Goal: Task Accomplishment & Management: Complete application form

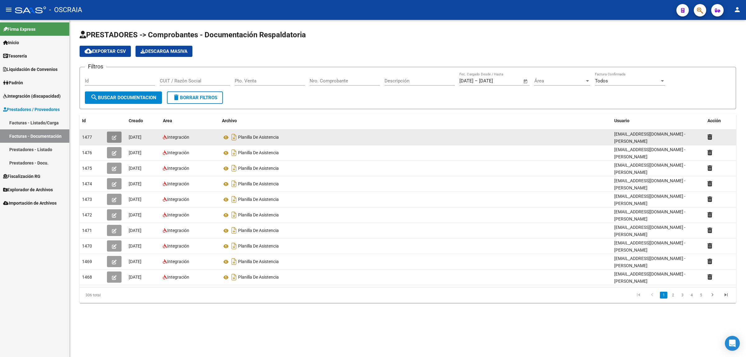
click at [114, 137] on icon "button" at bounding box center [114, 137] width 5 height 5
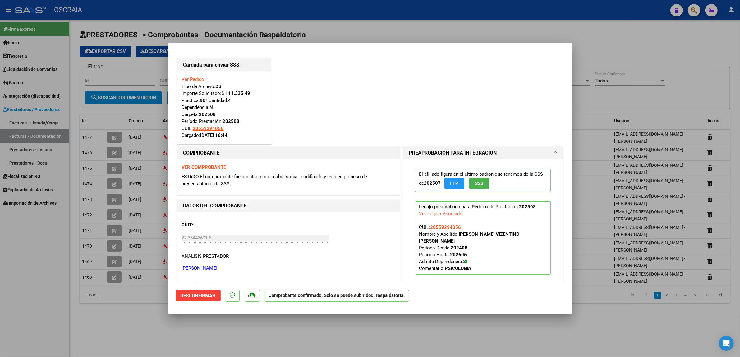
click at [129, 173] on div at bounding box center [370, 178] width 740 height 357
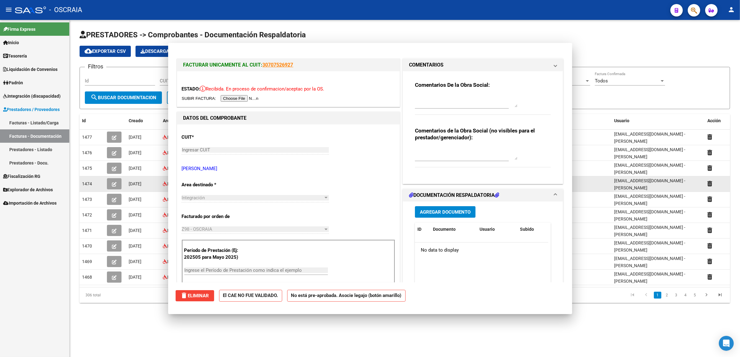
type input "$ 0,00"
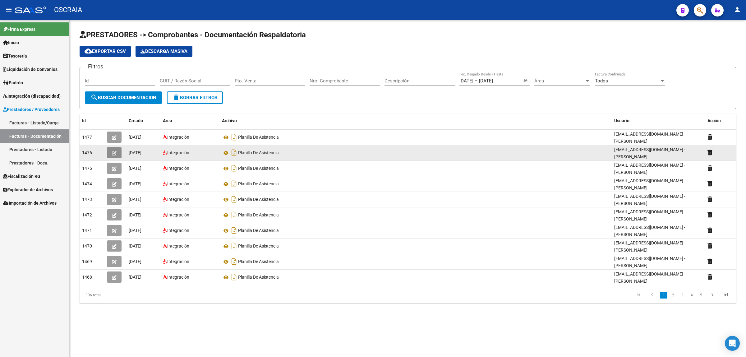
click at [117, 152] on button "button" at bounding box center [114, 152] width 15 height 11
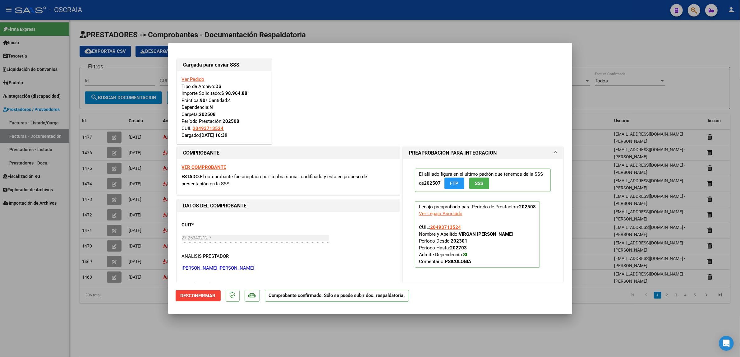
click at [61, 222] on div at bounding box center [370, 178] width 740 height 357
type input "$ 0,00"
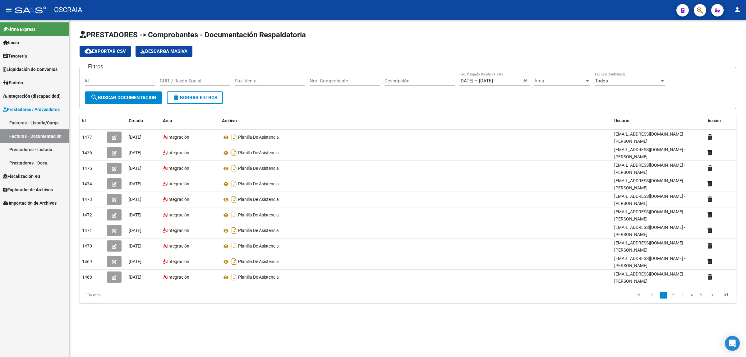
click at [37, 120] on link "Facturas - Listado/Carga" at bounding box center [34, 122] width 69 height 13
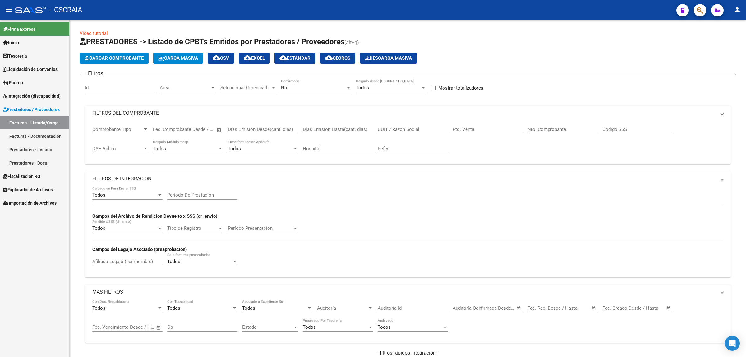
click at [112, 60] on span "Cargar Comprobante" at bounding box center [114, 58] width 59 height 6
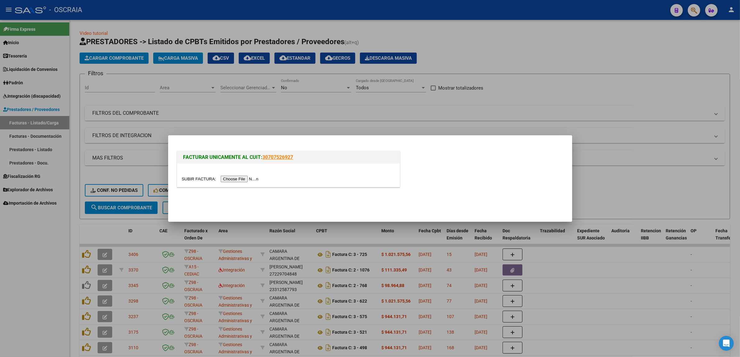
click at [254, 182] on input "file" at bounding box center [221, 179] width 79 height 7
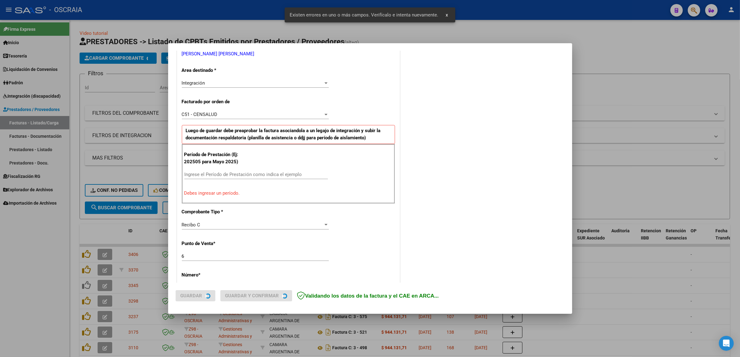
scroll to position [132, 0]
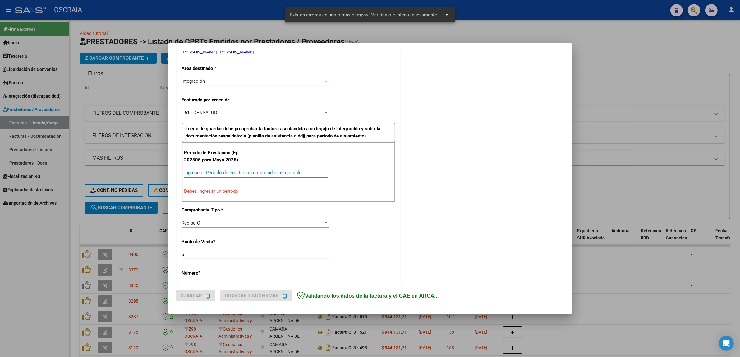
click at [254, 175] on input "Ingrese el Período de Prestación como indica el ejemplo" at bounding box center [256, 173] width 144 height 6
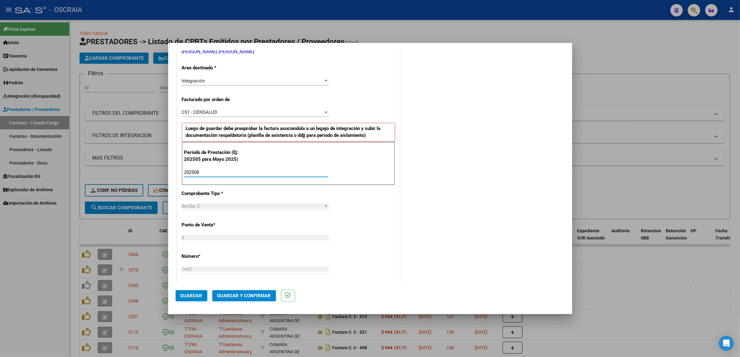
type input "202508"
click at [462, 133] on div "COMENTARIOS Comentarios De la Obra Social: Comentarios de la Obra Social (no vi…" at bounding box center [482, 228] width 163 height 607
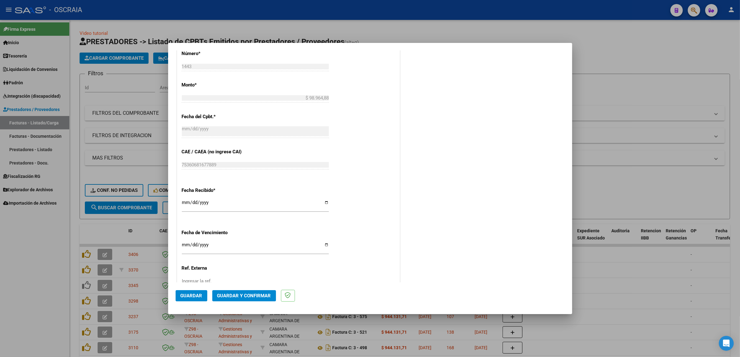
scroll to position [383, 0]
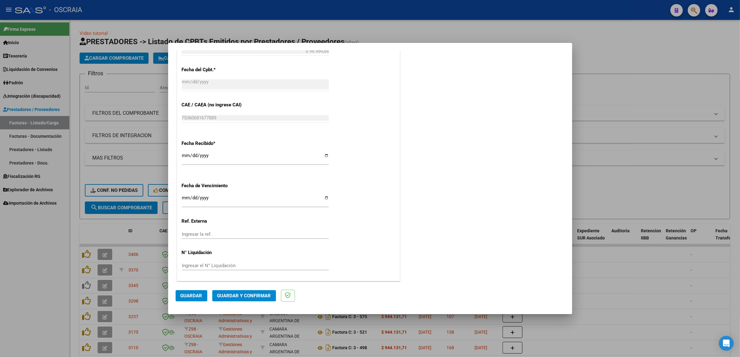
click at [199, 291] on button "Guardar" at bounding box center [192, 295] width 32 height 11
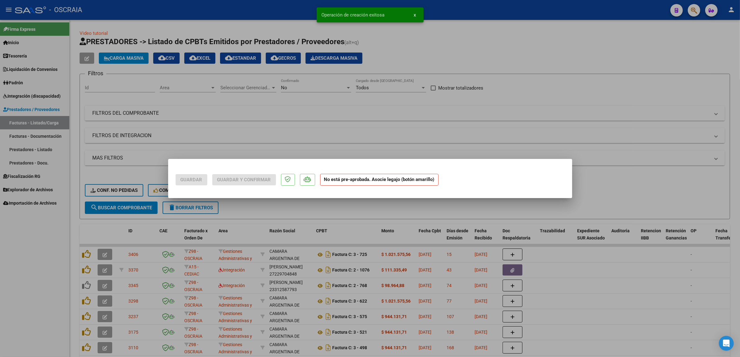
scroll to position [0, 0]
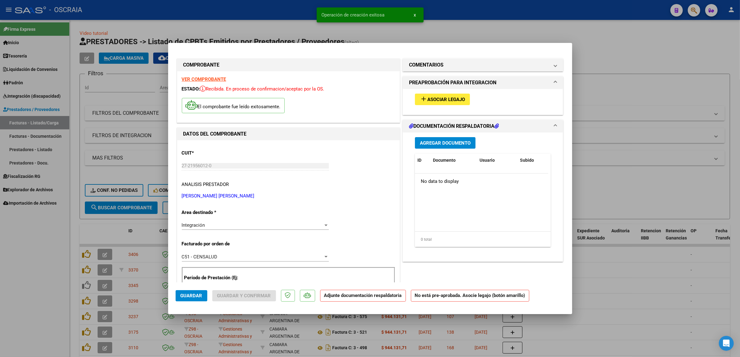
click at [437, 99] on span "Asociar Legajo" at bounding box center [446, 100] width 38 height 6
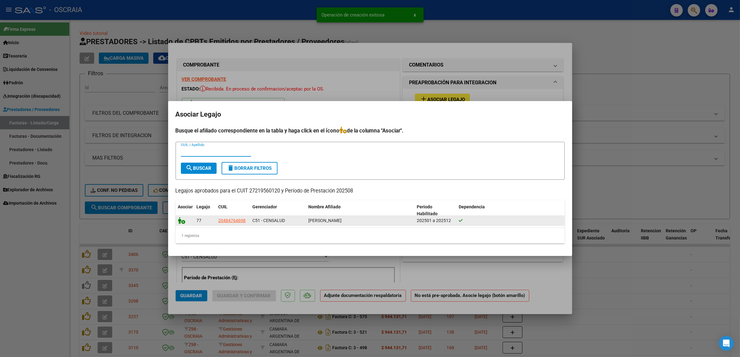
click at [178, 219] on datatable-body-cell at bounding box center [185, 221] width 19 height 10
click at [179, 220] on icon at bounding box center [181, 220] width 7 height 7
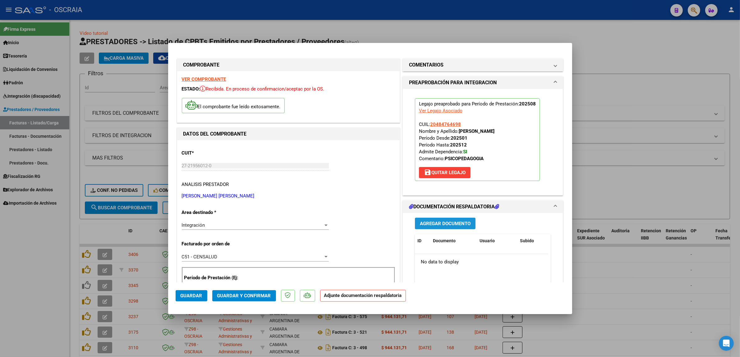
click at [455, 223] on span "Agregar Documento" at bounding box center [445, 224] width 51 height 6
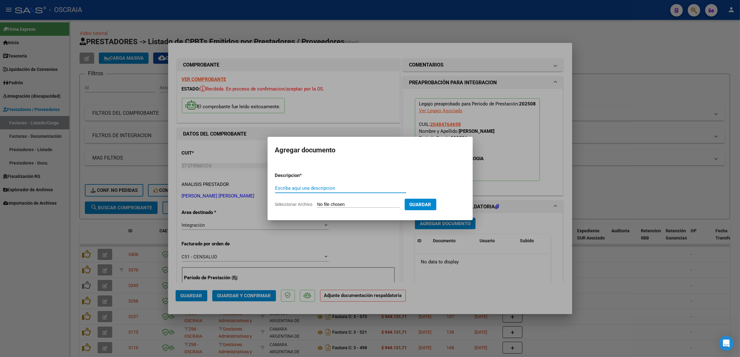
click at [333, 186] on input "Escriba aquí una descripcion" at bounding box center [340, 188] width 131 height 6
type input "PLANILLA DE ASISTENCIA"
click at [317, 202] on input "Seleccionar Archivo" at bounding box center [358, 205] width 82 height 6
type input "C:\fakepath\08-2025 [PERSON_NAME] [PERSON_NAME] FC1443 PSICOPEDAGOGIA [PERSON_N…"
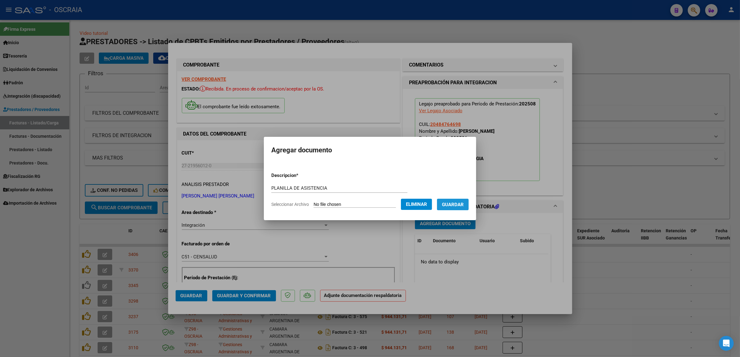
click at [461, 205] on span "Guardar" at bounding box center [453, 205] width 22 height 6
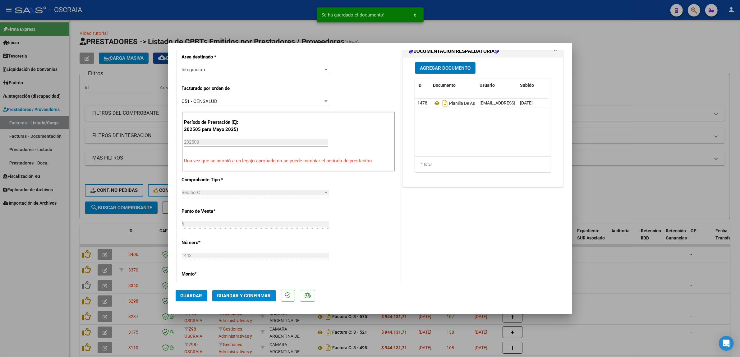
scroll to position [233, 0]
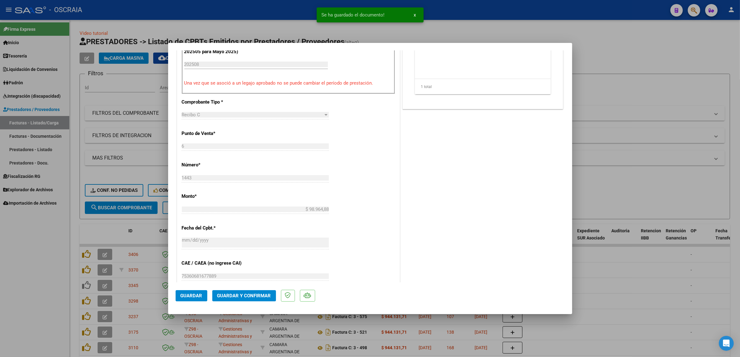
click at [258, 291] on button "Guardar y Confirmar" at bounding box center [244, 295] width 64 height 11
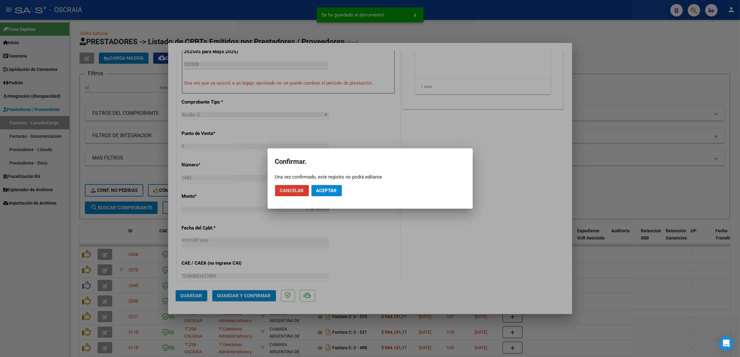
click at [330, 190] on span "Aceptar" at bounding box center [326, 191] width 21 height 6
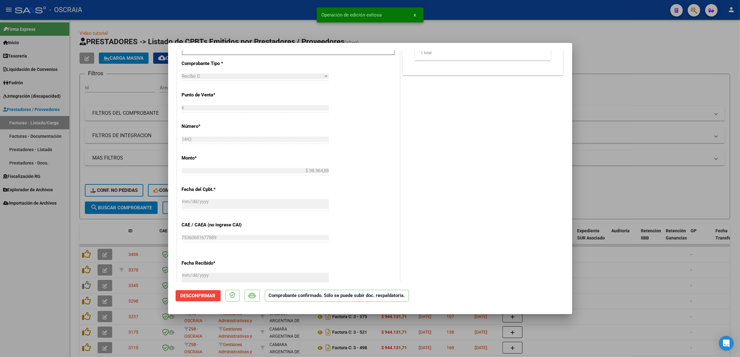
click at [398, 37] on div at bounding box center [370, 178] width 740 height 357
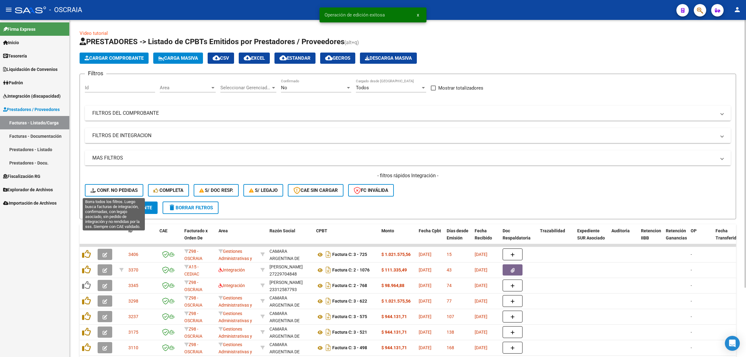
click at [123, 190] on span "Conf. no pedidas" at bounding box center [113, 190] width 47 height 6
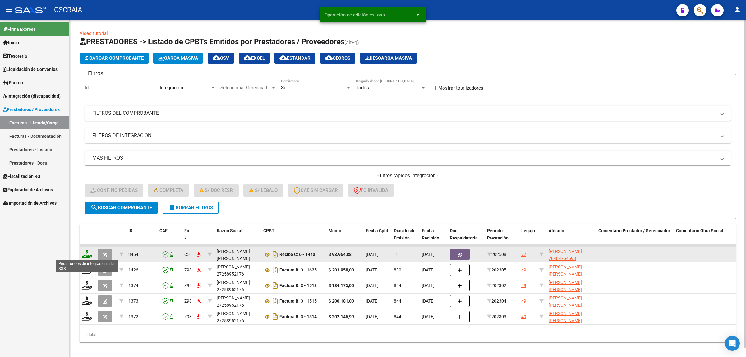
click at [89, 255] on icon at bounding box center [87, 254] width 10 height 9
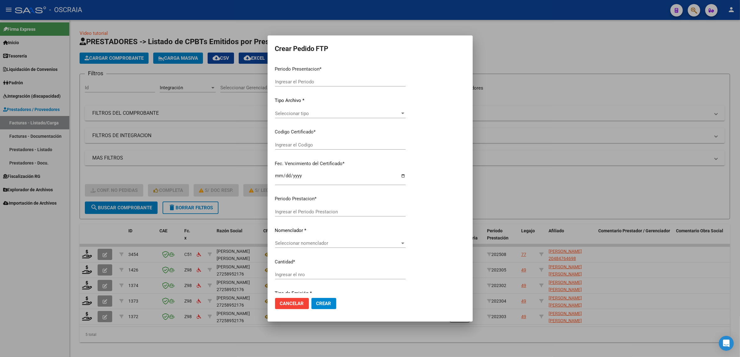
type input "202508"
type input "$ 98.964,88"
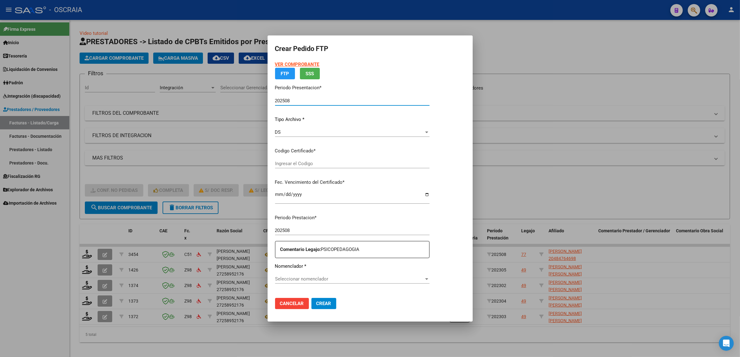
type input "ARG02000484764692021121020241210ERI186"
type input "[DATE]"
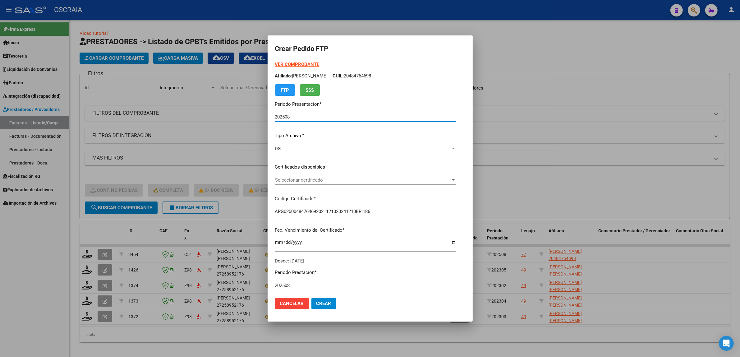
click at [378, 180] on span "Seleccionar certificado" at bounding box center [363, 180] width 176 height 6
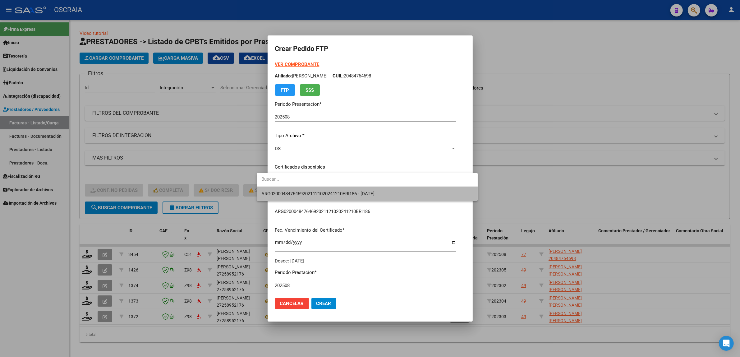
click at [372, 197] on span "ARG02000484764692021121020241210ERI186 - [DATE]" at bounding box center [367, 194] width 211 height 14
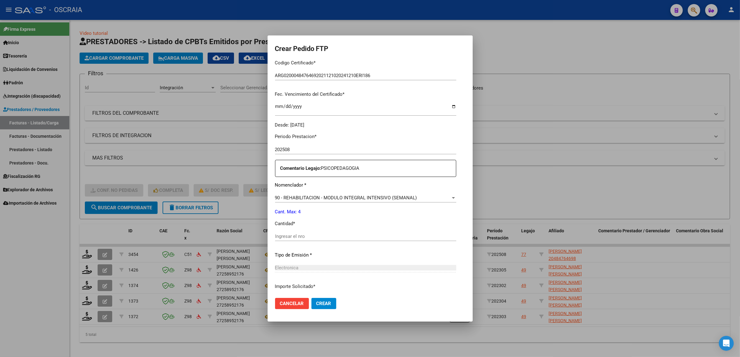
scroll to position [155, 0]
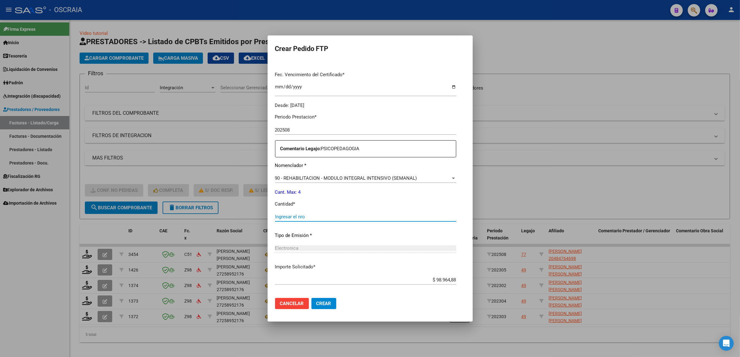
click at [329, 215] on input "Ingresar el nro" at bounding box center [365, 217] width 181 height 6
type input "4"
drag, startPoint x: 376, startPoint y: 272, endPoint x: 362, endPoint y: 243, distance: 32.1
click at [376, 271] on div "Periodo Prestacion * 202508 Ingresar el Periodo Prestacion Comentario Legajo: P…" at bounding box center [365, 215] width 181 height 213
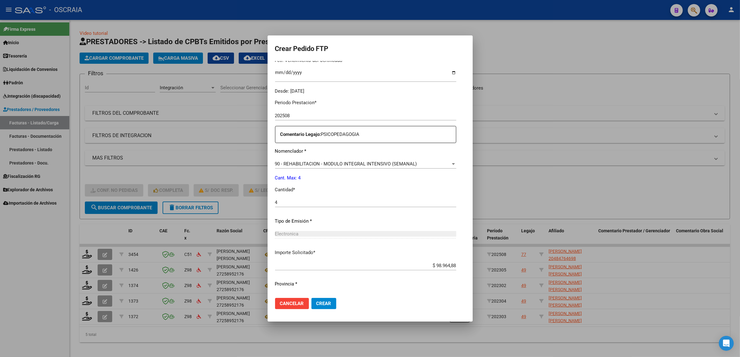
scroll to position [184, 0]
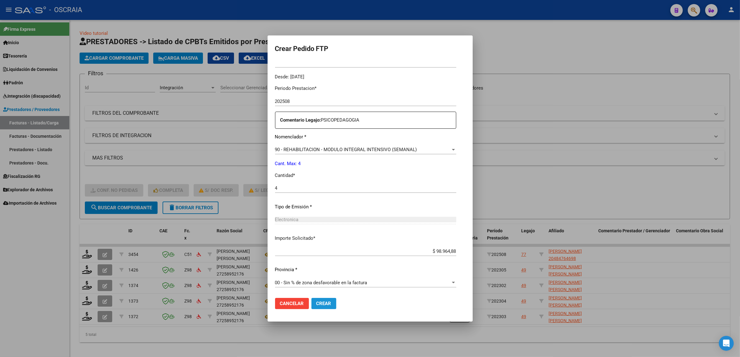
click at [319, 304] on button "Crear" at bounding box center [323, 303] width 25 height 11
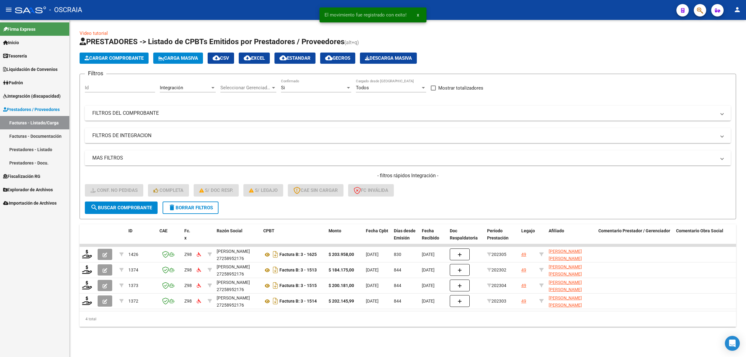
click at [417, 15] on span "x" at bounding box center [418, 15] width 2 height 6
click at [106, 61] on button "Cargar Comprobante" at bounding box center [114, 58] width 69 height 11
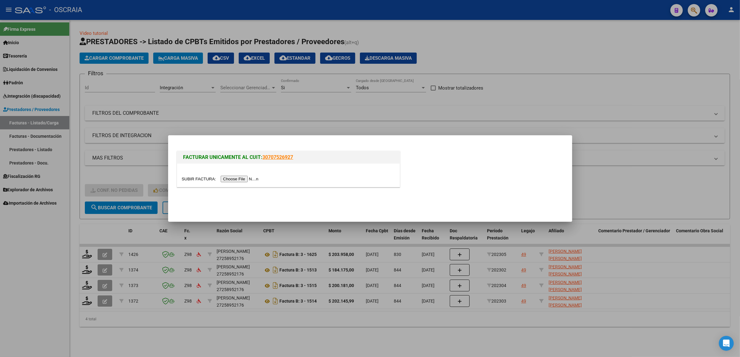
click at [231, 178] on input "file" at bounding box center [221, 179] width 79 height 7
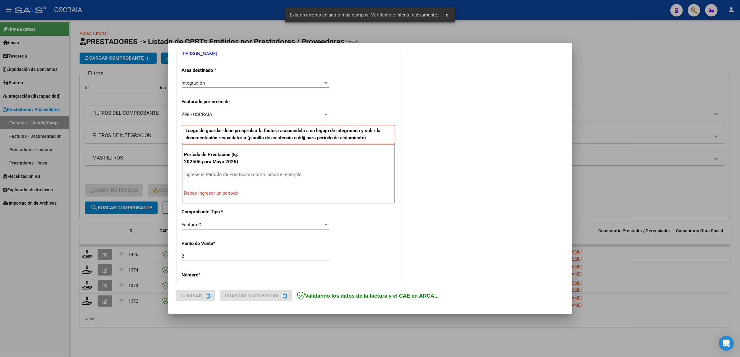
scroll to position [132, 0]
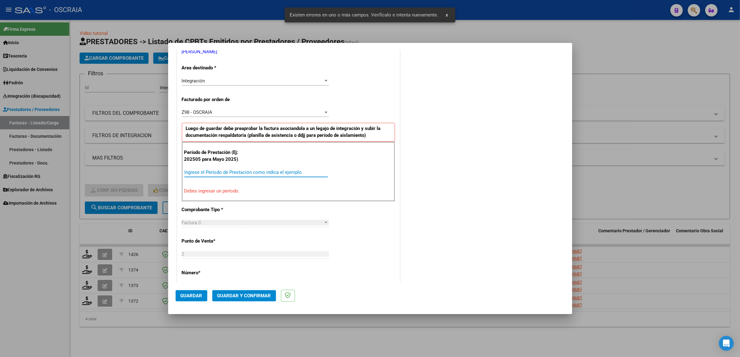
click at [274, 174] on input "Ingrese el Período de Prestación como indica el ejemplo" at bounding box center [256, 172] width 144 height 6
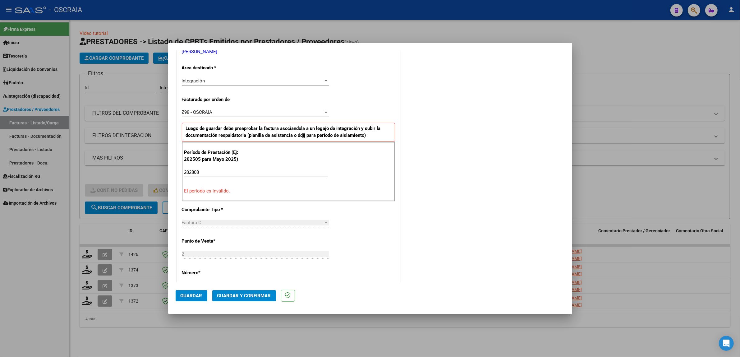
click at [338, 175] on div "Período de Prestación (Ej: 202505 para [DATE]) 202808 Ingrese el Período de Pre…" at bounding box center [288, 172] width 213 height 60
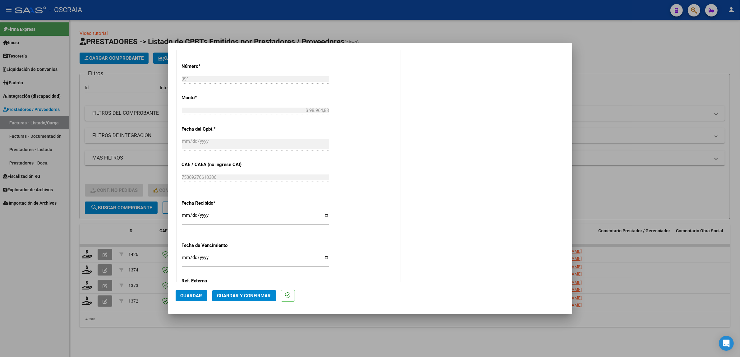
scroll to position [350, 0]
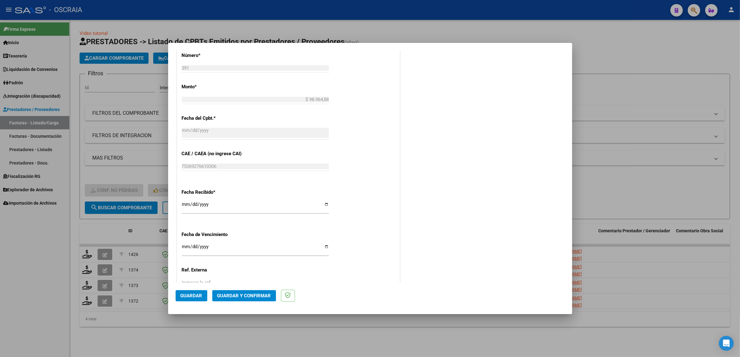
click at [201, 293] on span "Guardar" at bounding box center [192, 296] width 22 height 6
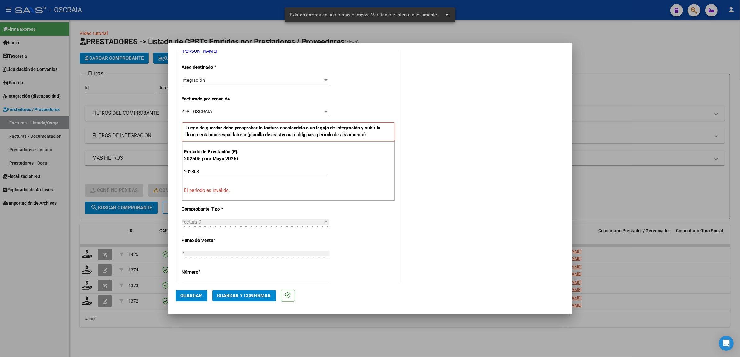
scroll to position [132, 0]
click at [267, 169] on div "202808 Ingrese el Período de Prestación como indica el ejemplo" at bounding box center [256, 171] width 144 height 9
click at [266, 172] on input "202808" at bounding box center [256, 172] width 144 height 6
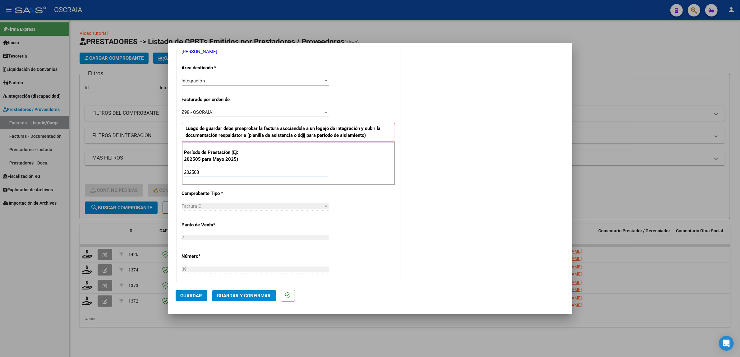
type input "202508"
click at [344, 213] on div "CUIT * 27-34834317-9 Ingresar CUIT ANALISIS PRESTADOR [PERSON_NAME] Padrón Area…" at bounding box center [288, 263] width 222 height 534
click at [196, 297] on span "Guardar" at bounding box center [192, 296] width 22 height 6
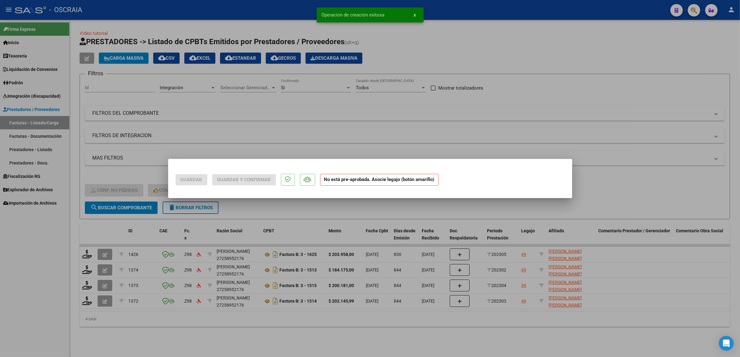
scroll to position [0, 0]
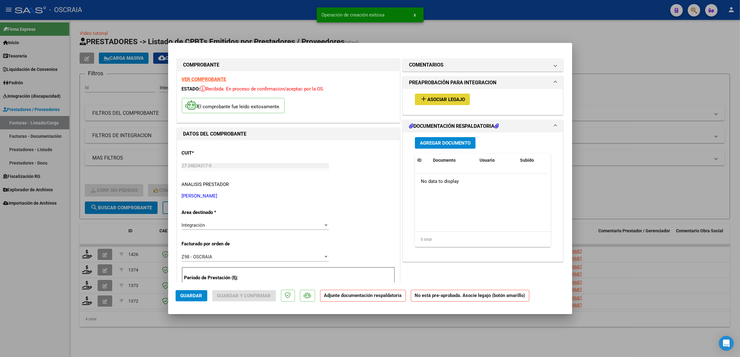
click at [431, 95] on button "add Asociar Legajo" at bounding box center [442, 99] width 55 height 11
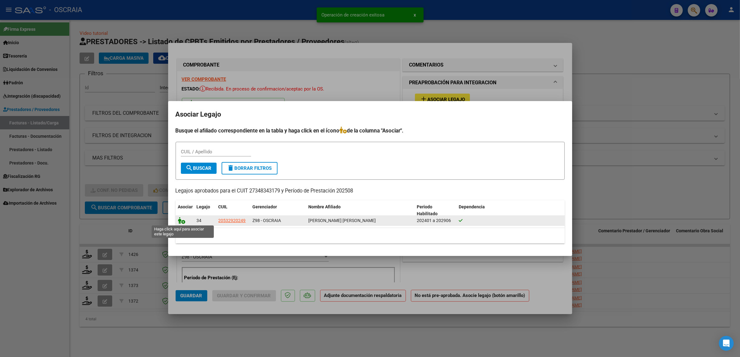
click at [179, 223] on icon at bounding box center [181, 220] width 7 height 7
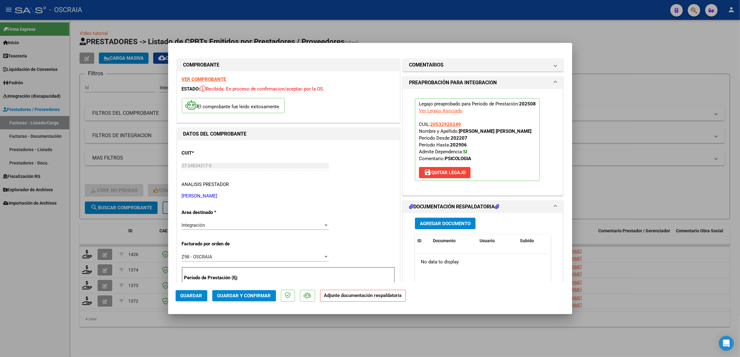
click at [415, 220] on button "Agregar Documento" at bounding box center [445, 223] width 61 height 11
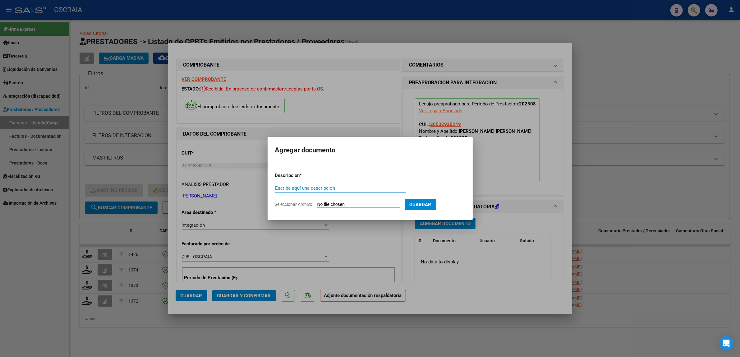
click at [307, 188] on input "Escriba aquí una descripcion" at bounding box center [340, 188] width 131 height 6
type input "PLANILLA DE ASISTENCIA"
click at [317, 202] on input "Seleccionar Archivo" at bounding box center [358, 205] width 82 height 6
type input "C:\fakepath\08-2025 [PERSON_NAME] FC391 PSICOLOGIA [PERSON_NAME] DE ASISTENCIA.…"
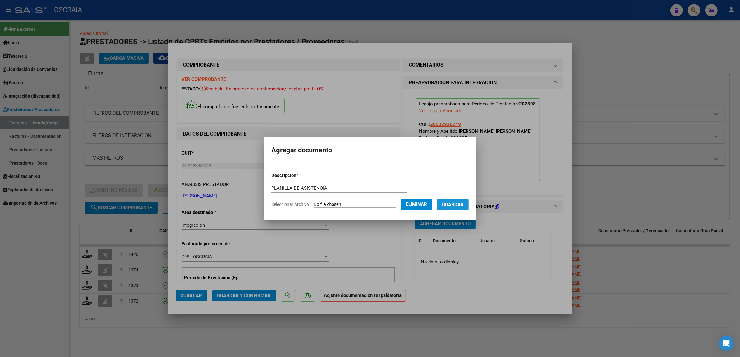
click at [451, 209] on button "Guardar" at bounding box center [453, 204] width 32 height 11
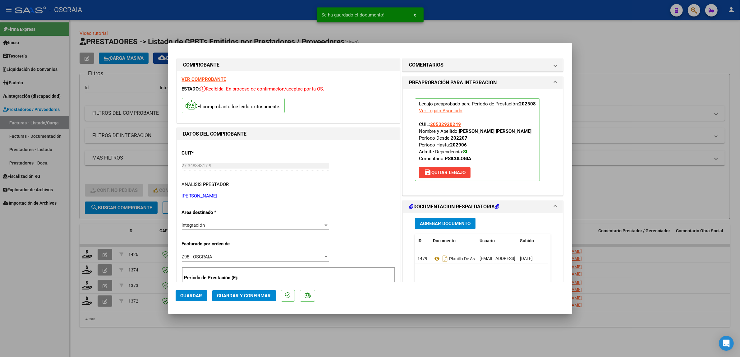
click at [262, 302] on mat-dialog-actions "Guardar Guardar y Confirmar" at bounding box center [370, 294] width 389 height 25
click at [259, 299] on button "Guardar y Confirmar" at bounding box center [244, 295] width 64 height 11
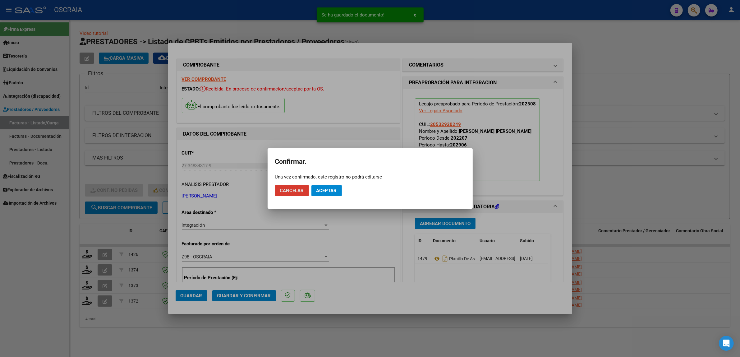
click at [334, 185] on mat-dialog-actions "Cancelar Aceptar" at bounding box center [370, 190] width 190 height 21
click at [334, 187] on button "Aceptar" at bounding box center [326, 190] width 30 height 11
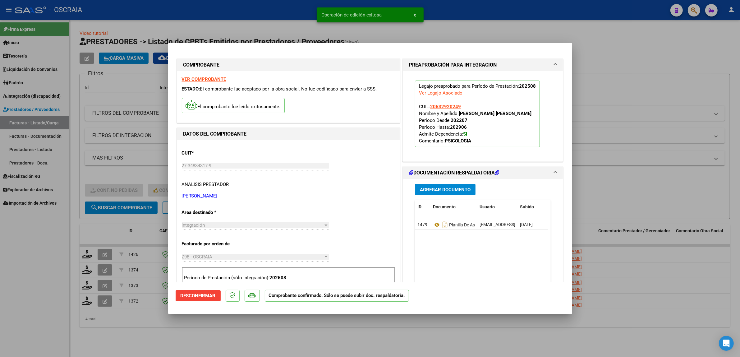
click at [130, 148] on div at bounding box center [370, 178] width 740 height 357
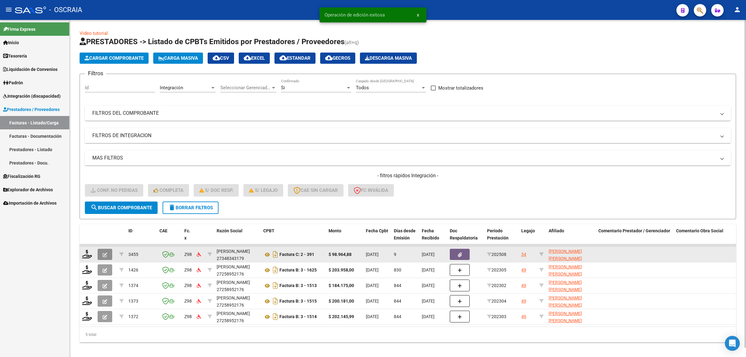
click at [106, 252] on icon "button" at bounding box center [105, 254] width 5 height 5
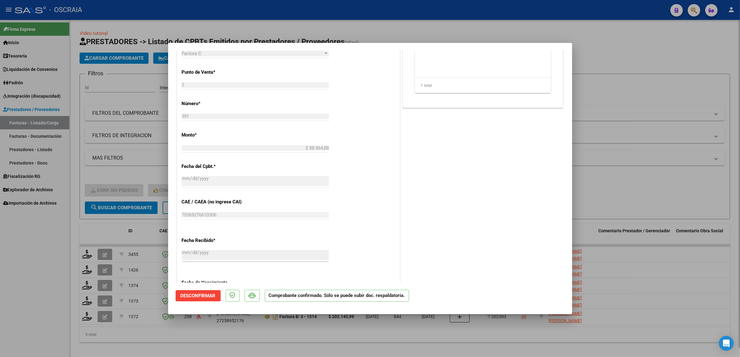
drag, startPoint x: 116, startPoint y: 78, endPoint x: 134, endPoint y: 97, distance: 25.9
click at [120, 81] on div at bounding box center [370, 178] width 740 height 357
type input "$ 0,00"
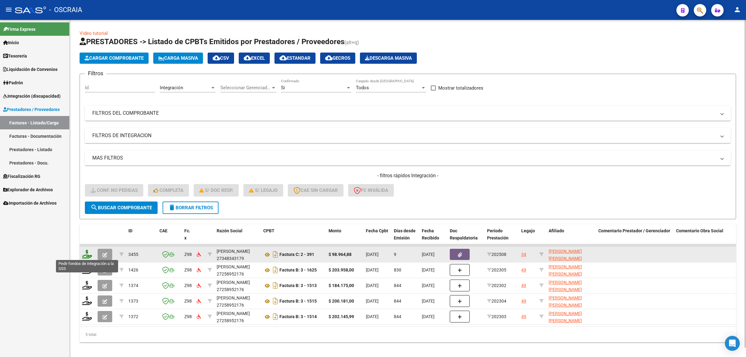
click at [82, 253] on icon at bounding box center [87, 254] width 10 height 9
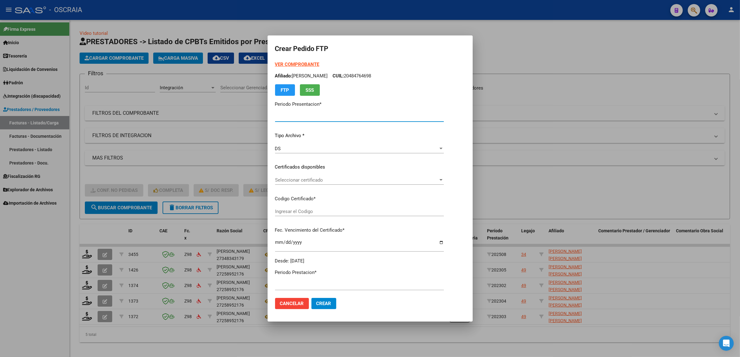
type input "202508"
type input "$ 98.964,88"
type input "ARG02000532920242019062820290628BS309"
type input "[DATE]"
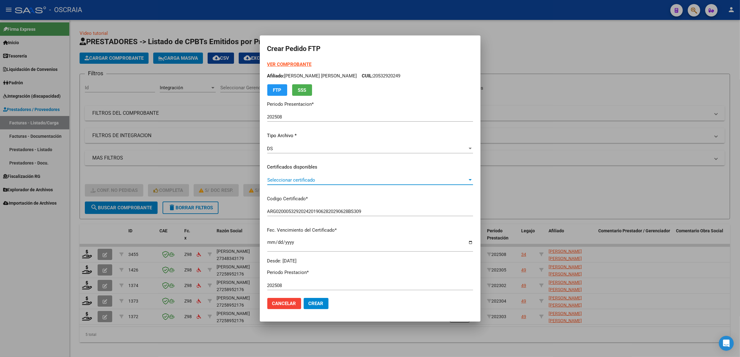
click at [308, 177] on span "Seleccionar certificado" at bounding box center [367, 180] width 200 height 6
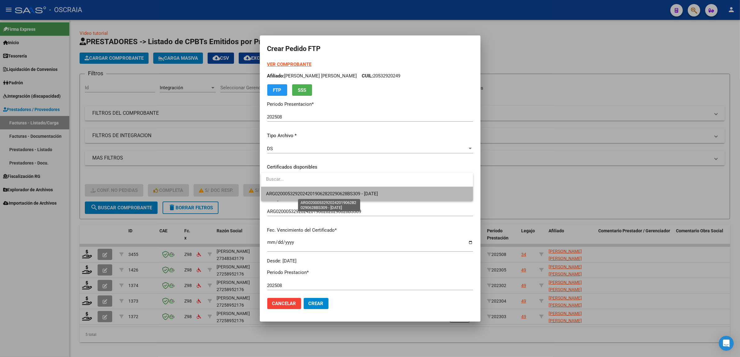
click at [326, 194] on span "ARG02000532920242019062820290628BS309 - [DATE]" at bounding box center [322, 194] width 112 height 6
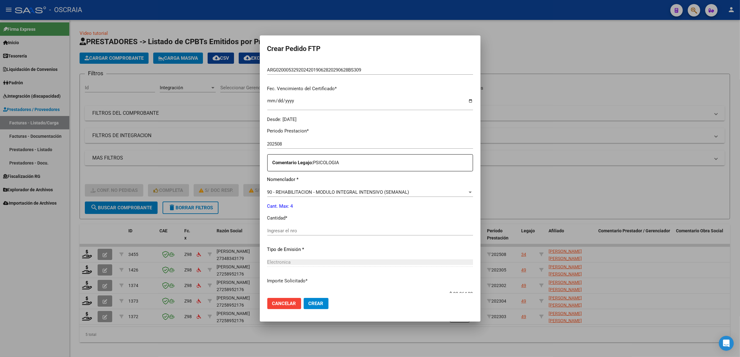
scroll to position [155, 0]
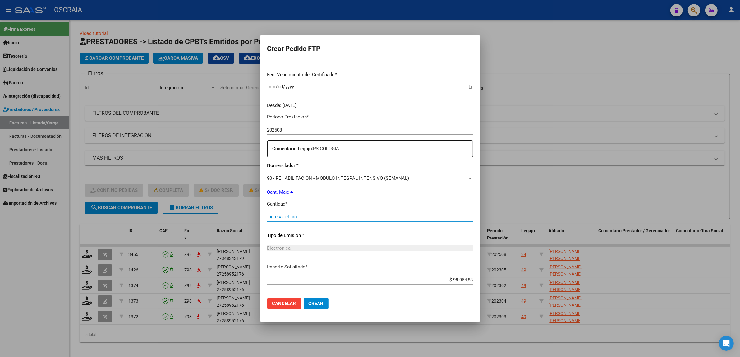
click at [323, 214] on input "Ingresar el nro" at bounding box center [370, 217] width 206 height 6
type input "4"
click at [343, 227] on div "Periodo Prestacion * 202508 Ingresar el Periodo Prestacion Comentario Legajo: P…" at bounding box center [370, 215] width 206 height 213
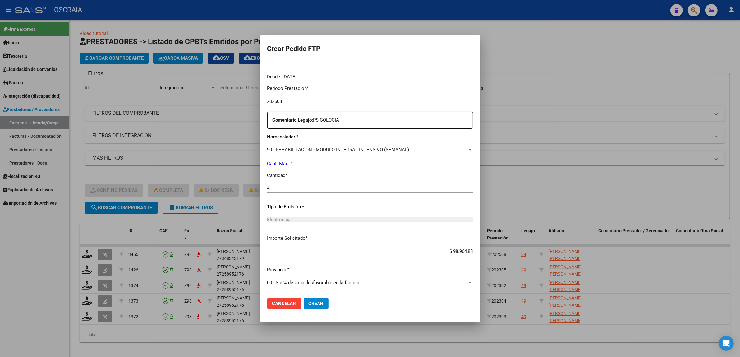
click at [317, 305] on span "Crear" at bounding box center [316, 303] width 15 height 6
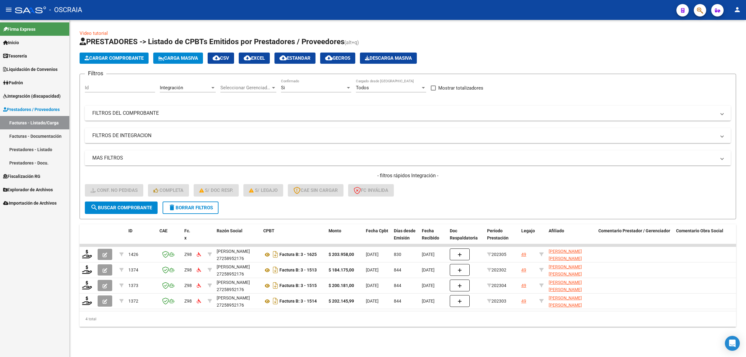
click at [88, 61] on button "Cargar Comprobante" at bounding box center [114, 58] width 69 height 11
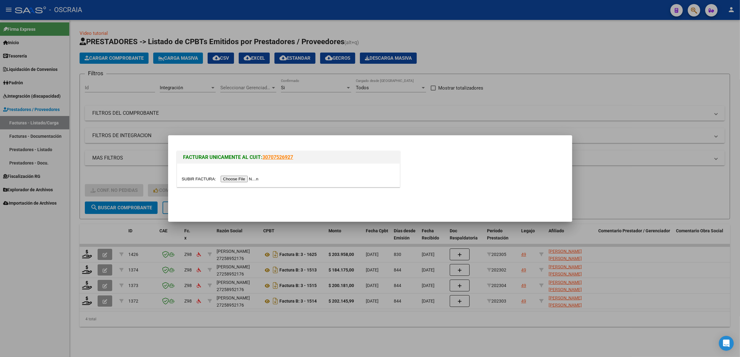
click at [252, 178] on input "file" at bounding box center [221, 179] width 79 height 7
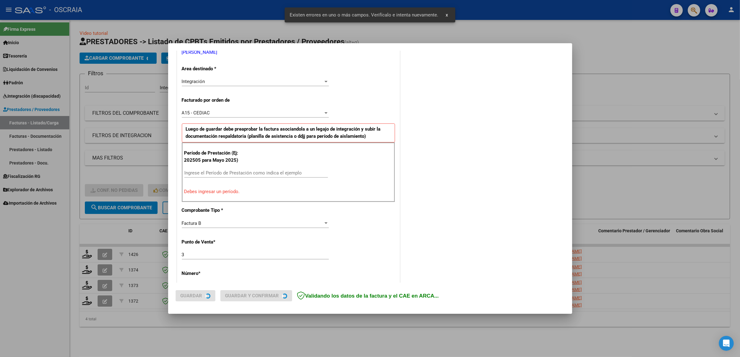
scroll to position [132, 0]
click at [279, 175] on input "Ingrese el Período de Prestación como indica el ejemplo" at bounding box center [256, 173] width 144 height 6
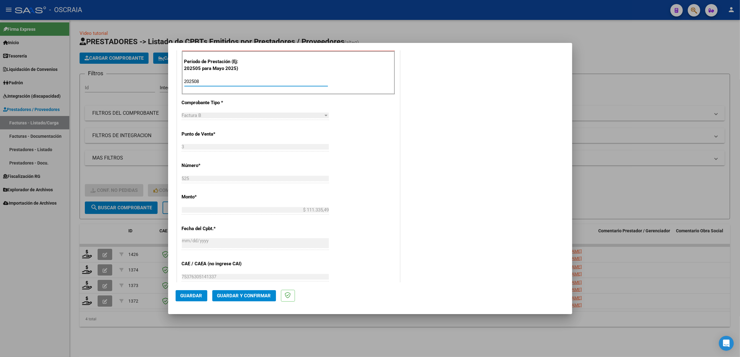
scroll to position [249, 0]
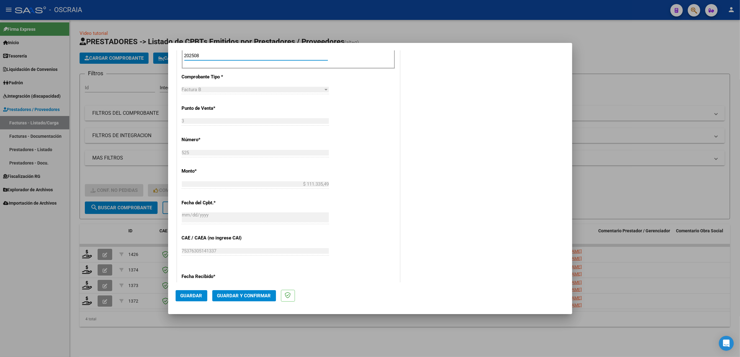
type input "202508"
click at [192, 295] on span "Guardar" at bounding box center [192, 296] width 22 height 6
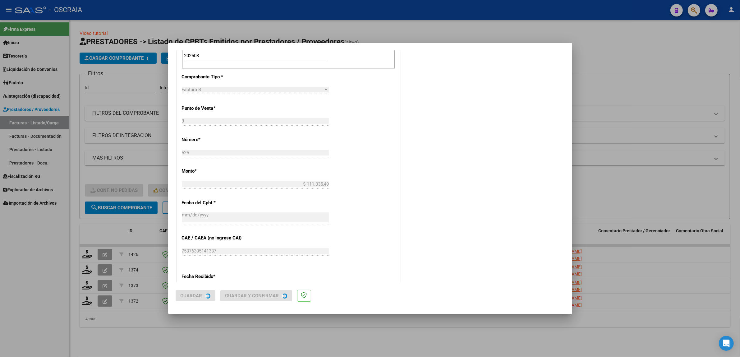
scroll to position [0, 0]
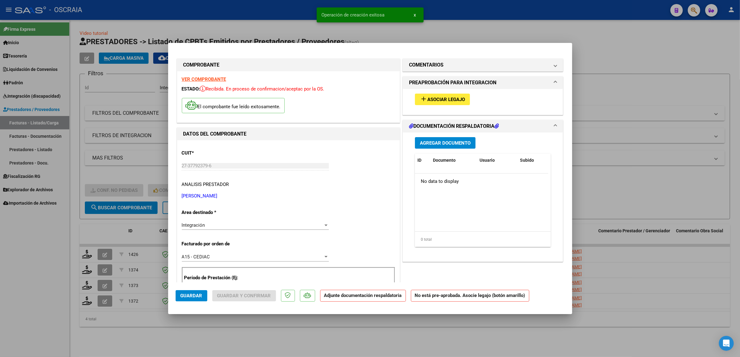
click at [451, 95] on button "add Asociar Legajo" at bounding box center [442, 99] width 55 height 11
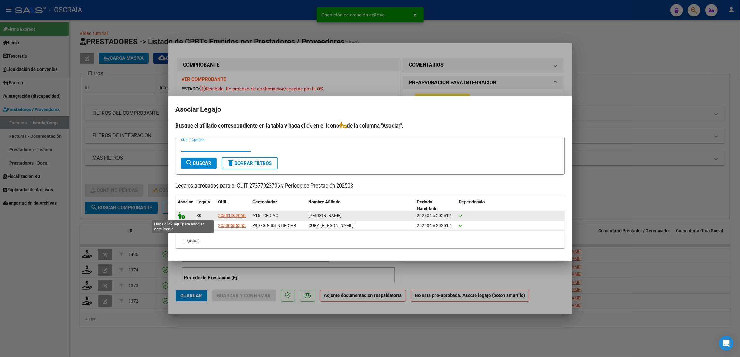
click at [184, 218] on icon at bounding box center [181, 215] width 7 height 7
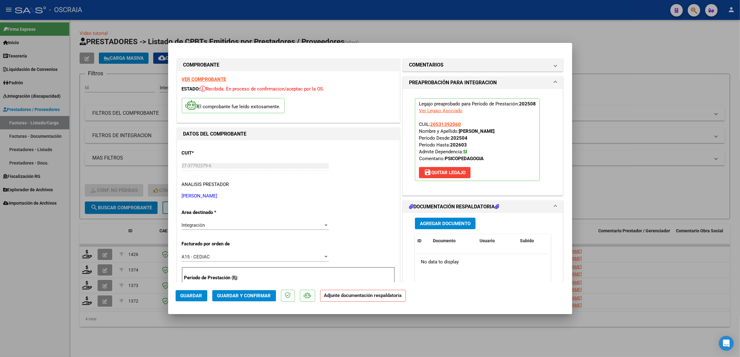
click at [431, 226] on span "Agregar Documento" at bounding box center [445, 224] width 51 height 6
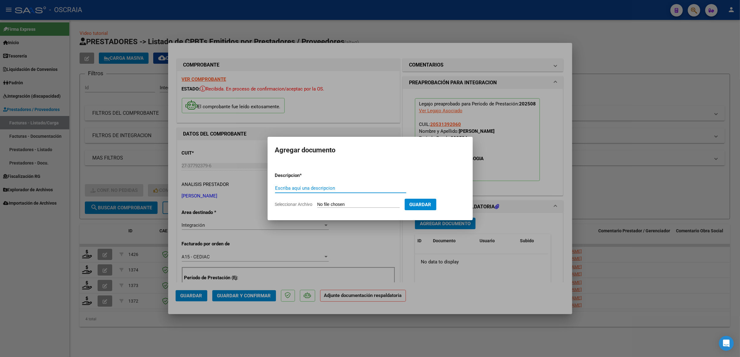
click at [318, 189] on input "Escriba aquí una descripcion" at bounding box center [340, 188] width 131 height 6
type input "PLANILLA DE ASISTENCIA"
click at [339, 207] on input "Seleccionar Archivo" at bounding box center [358, 205] width 82 height 6
type input "C:\fakepath\08-2025 [PERSON_NAME] FC525 PSICOPEDAGOGIA [PERSON_NAME].pdf"
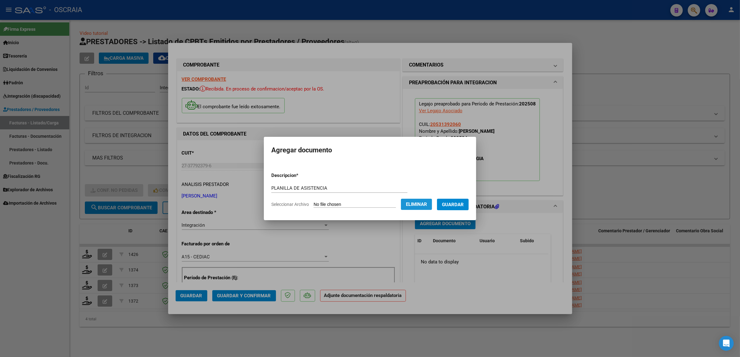
click at [419, 207] on button "Eliminar" at bounding box center [416, 204] width 31 height 11
click at [400, 207] on input "Seleccionar Archivo" at bounding box center [358, 205] width 82 height 6
type input "C:\fakepath\08-2025 [PERSON_NAME] FC525 PSICOPEDAGOGIA [PERSON_NAME] PLANILLA D…"
click at [456, 205] on span "Guardar" at bounding box center [453, 205] width 22 height 6
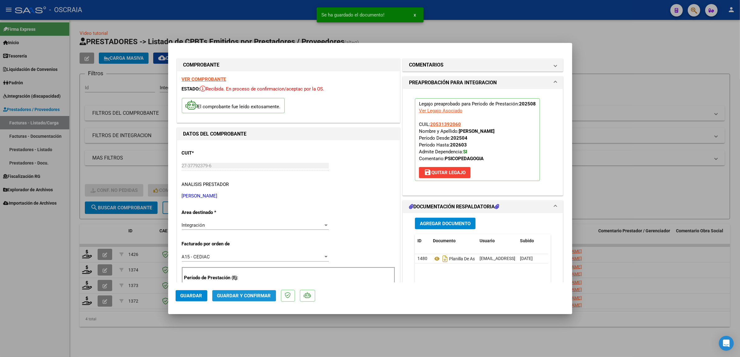
click at [240, 295] on span "Guardar y Confirmar" at bounding box center [244, 296] width 54 height 6
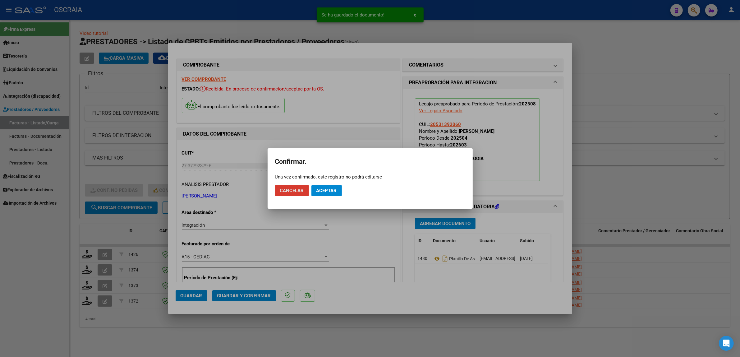
click at [323, 187] on button "Aceptar" at bounding box center [326, 190] width 30 height 11
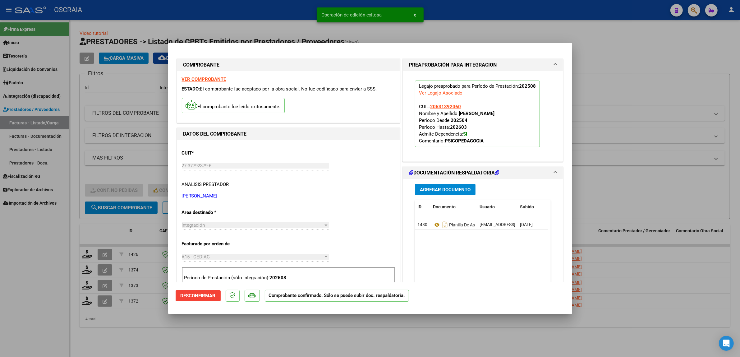
click at [484, 22] on div at bounding box center [370, 178] width 740 height 357
type input "$ 0,00"
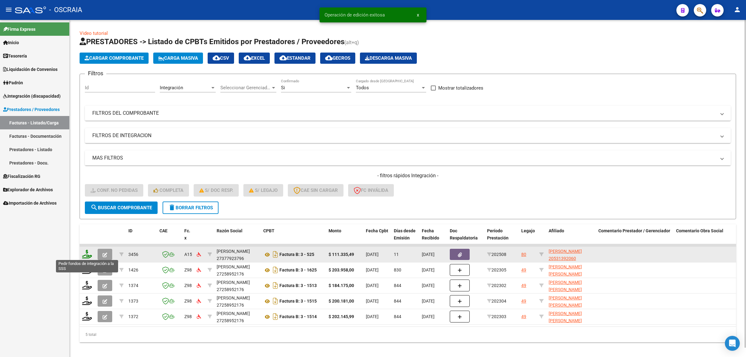
click at [90, 254] on icon at bounding box center [87, 254] width 10 height 9
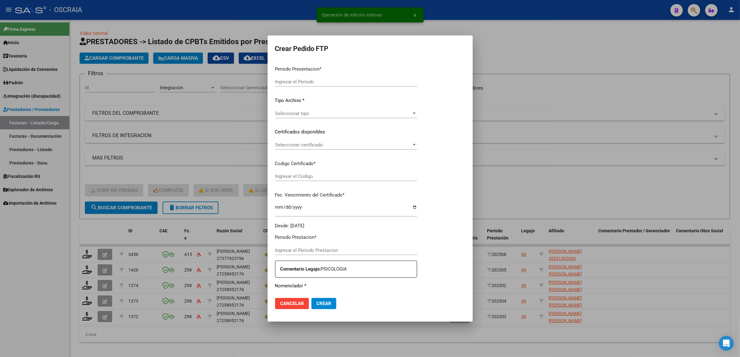
type input "202508"
type input "$ 111.335,49"
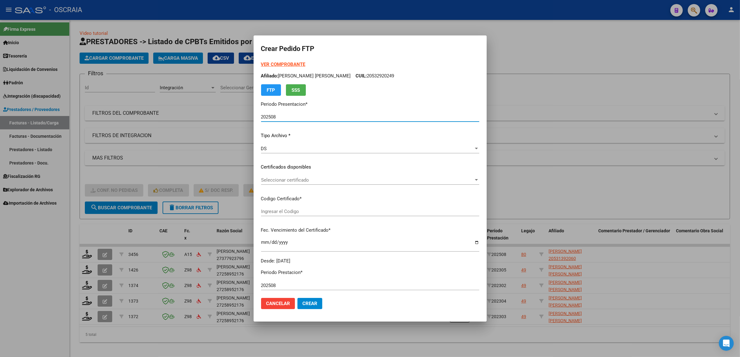
type input "ARG02000531392062025060920310609BUE410"
type input "[DATE]"
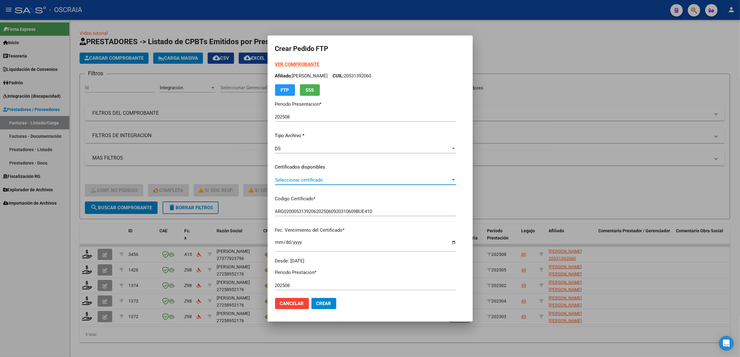
click at [321, 177] on span "Seleccionar certificado" at bounding box center [363, 180] width 176 height 6
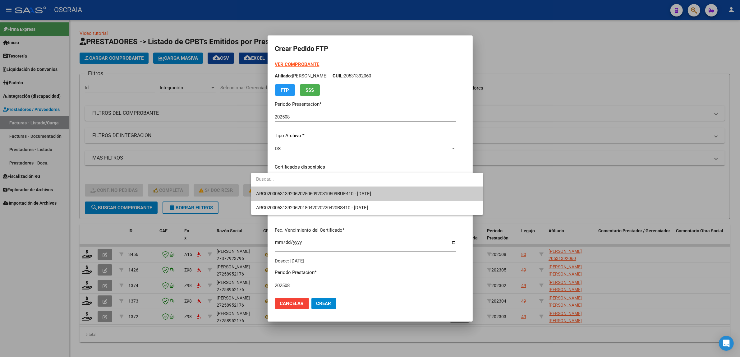
click at [417, 191] on span "ARG02000531392062025060920310609BUE410 - [DATE]" at bounding box center [367, 194] width 222 height 14
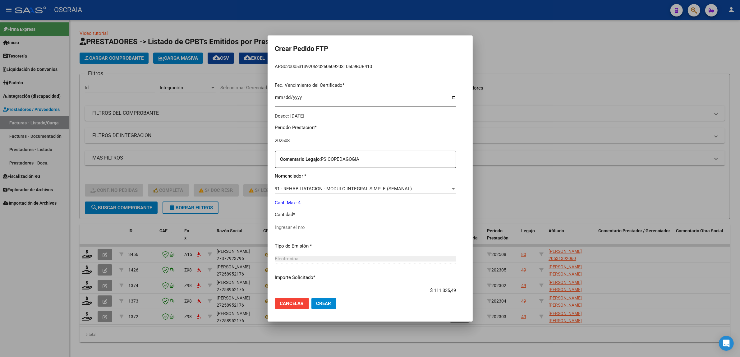
scroll to position [155, 0]
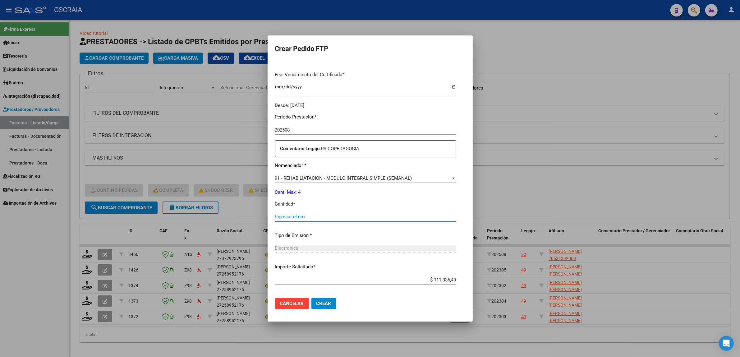
click at [338, 214] on input "Ingresar el nro" at bounding box center [365, 217] width 181 height 6
type input "4"
click at [360, 233] on p "Tipo de Emisión *" at bounding box center [365, 235] width 181 height 7
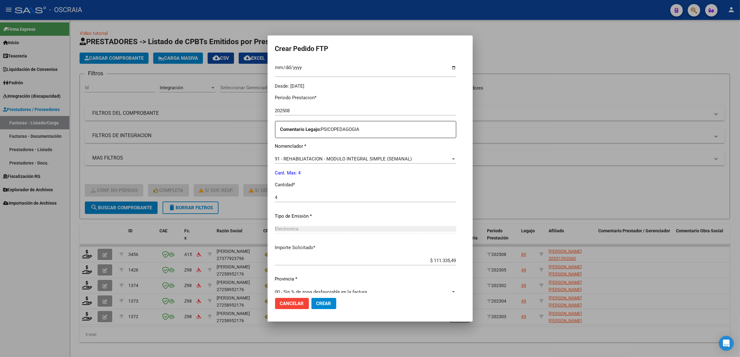
scroll to position [184, 0]
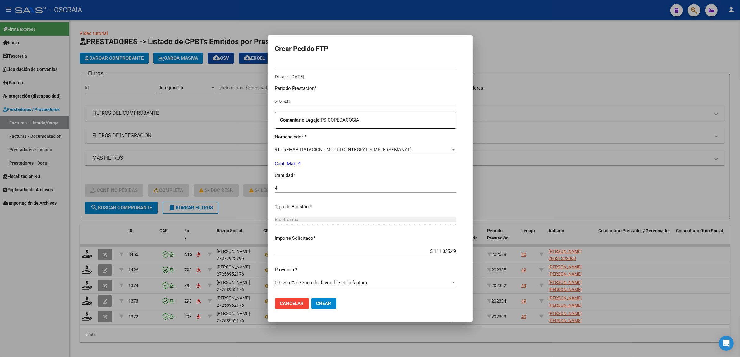
click at [311, 308] on button "Crear" at bounding box center [323, 303] width 25 height 11
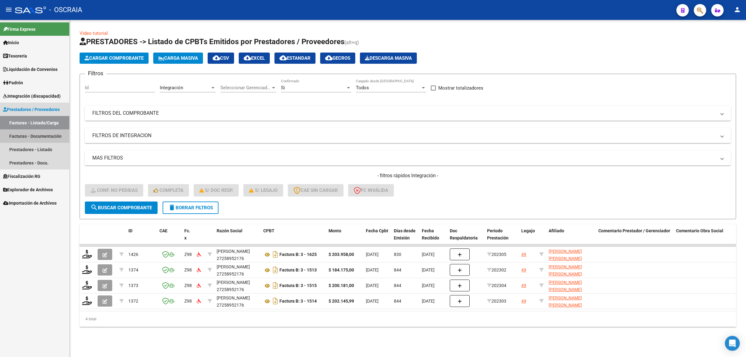
click at [53, 133] on link "Facturas - Documentación" at bounding box center [34, 135] width 69 height 13
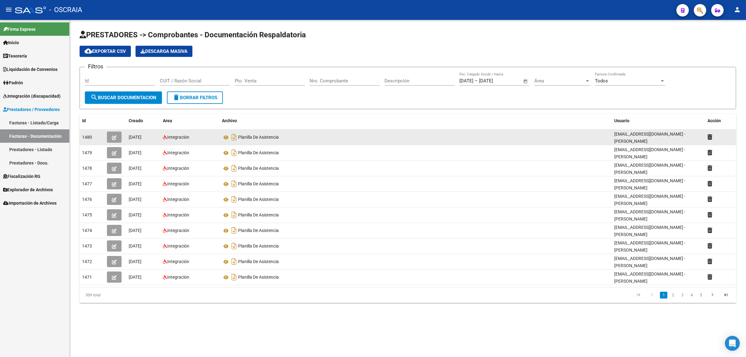
click at [112, 136] on icon "button" at bounding box center [114, 137] width 5 height 5
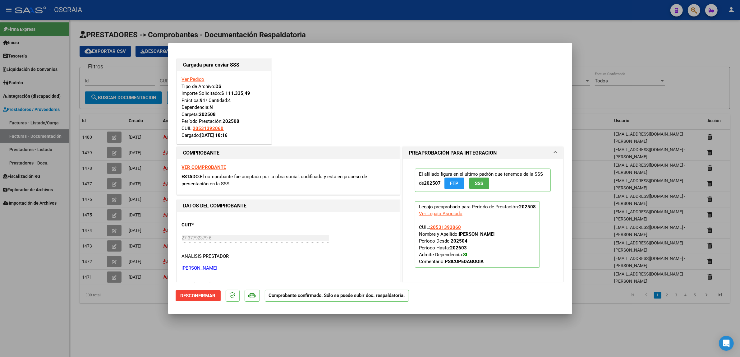
click at [104, 120] on div at bounding box center [370, 178] width 740 height 357
type input "$ 0,00"
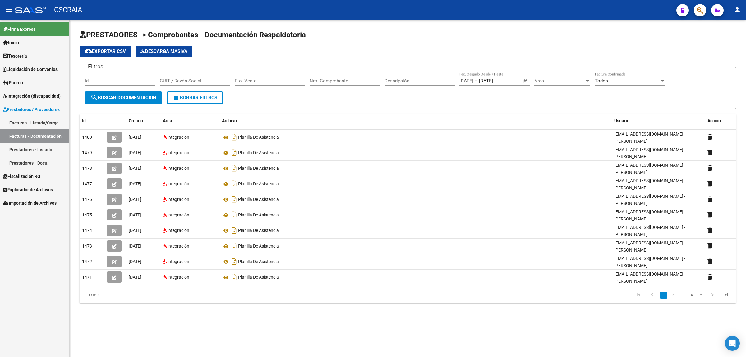
click at [39, 120] on link "Facturas - Listado/Carga" at bounding box center [34, 122] width 69 height 13
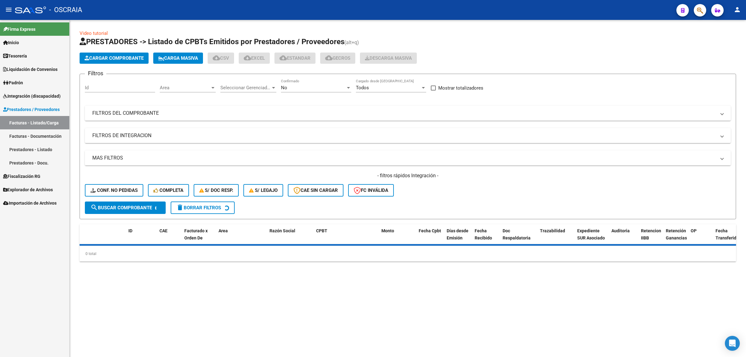
click at [105, 60] on span "Cargar Comprobante" at bounding box center [114, 58] width 59 height 6
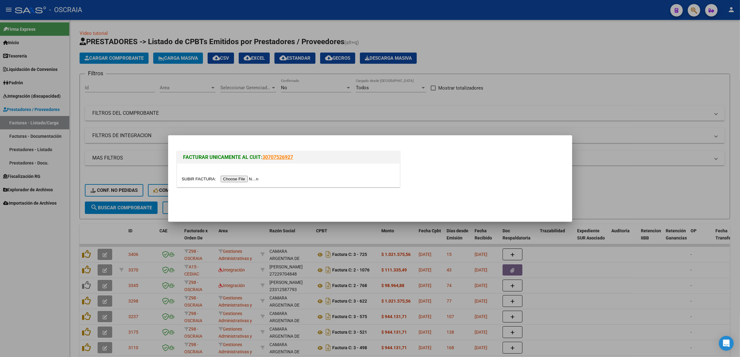
click at [230, 176] on input "file" at bounding box center [221, 179] width 79 height 7
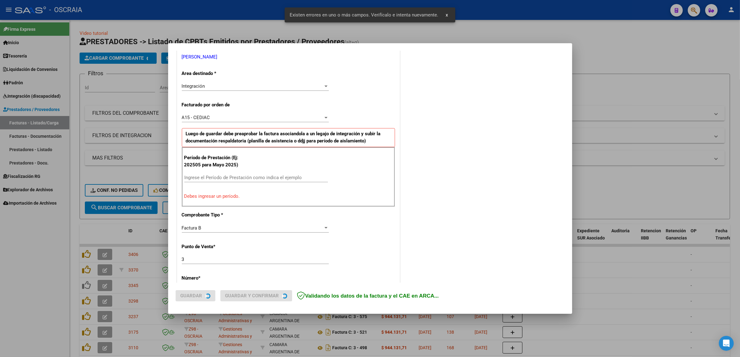
scroll to position [132, 0]
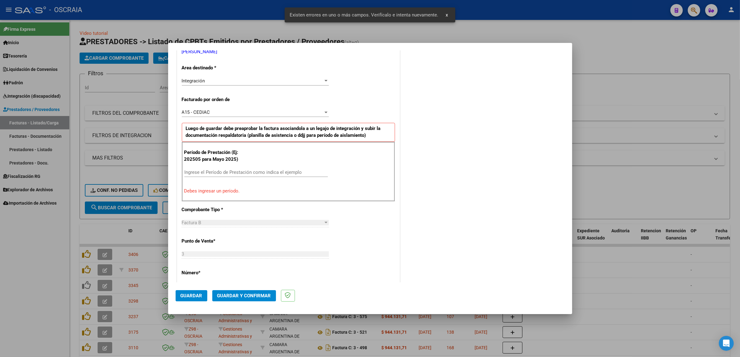
click at [232, 176] on div "Ingrese el Período de Prestación como indica el ejemplo" at bounding box center [256, 171] width 144 height 9
click at [235, 173] on input "Ingrese el Período de Prestación como indica el ejemplo" at bounding box center [256, 172] width 144 height 6
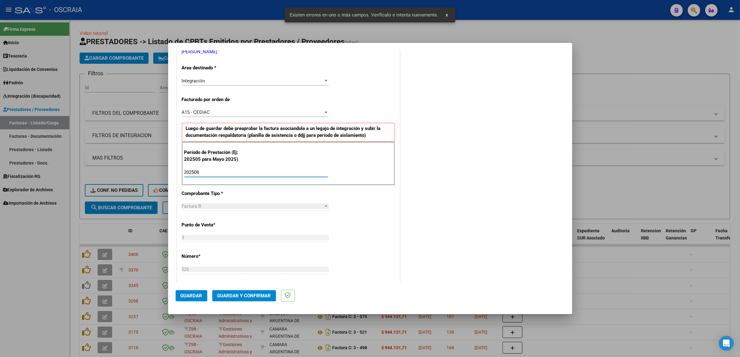
click at [245, 173] on input "202508" at bounding box center [256, 172] width 144 height 6
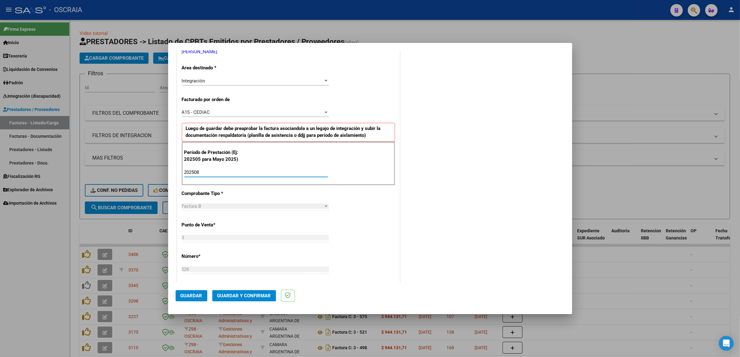
type input "202508"
click at [231, 177] on div "202508 Ingrese el Período de Prestación como indica el ejemplo" at bounding box center [256, 174] width 144 height 15
click at [230, 172] on input "202508" at bounding box center [256, 172] width 144 height 6
click at [268, 179] on div "202508 Ingrese el Período de Prestación como indica el ejemplo" at bounding box center [256, 174] width 144 height 15
click at [267, 175] on input "202508" at bounding box center [256, 172] width 144 height 6
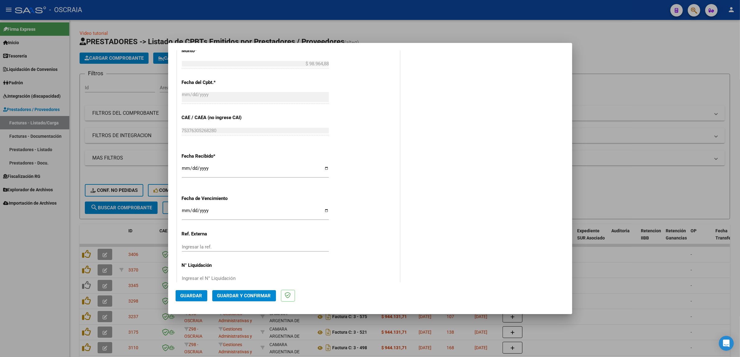
scroll to position [383, 0]
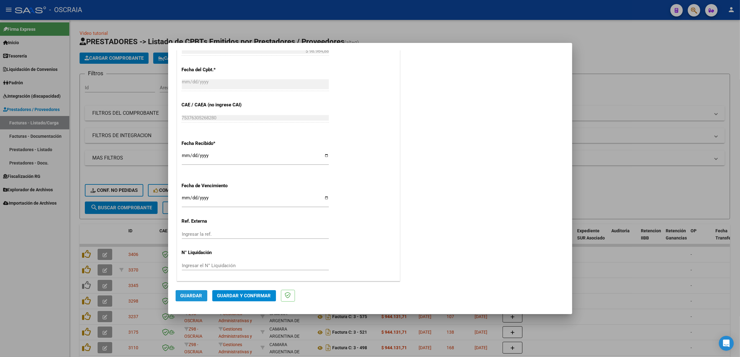
click at [201, 293] on span "Guardar" at bounding box center [192, 296] width 22 height 6
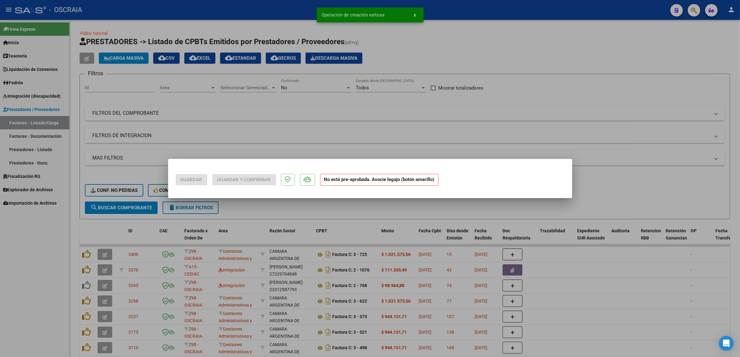
scroll to position [0, 0]
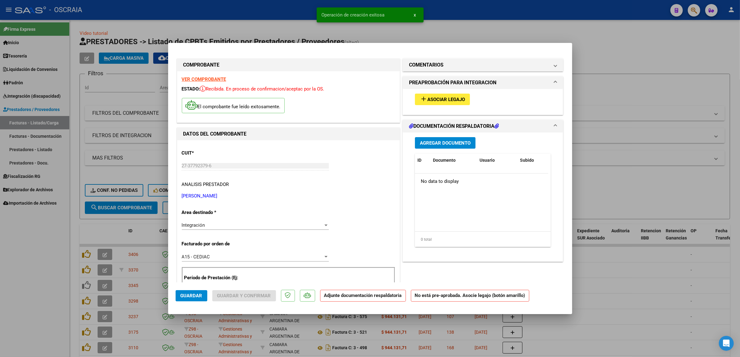
click at [439, 103] on button "add Asociar Legajo" at bounding box center [442, 99] width 55 height 11
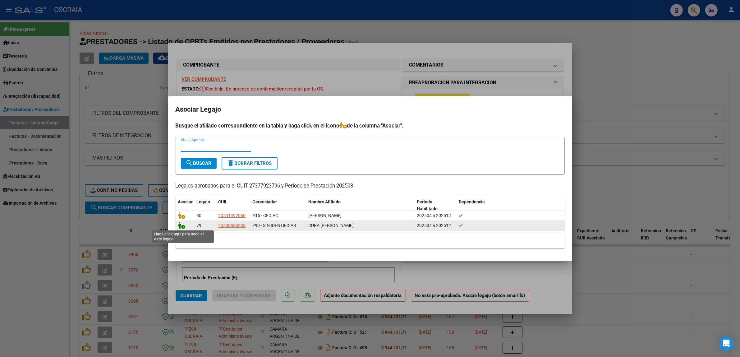
click at [184, 224] on icon at bounding box center [181, 225] width 7 height 7
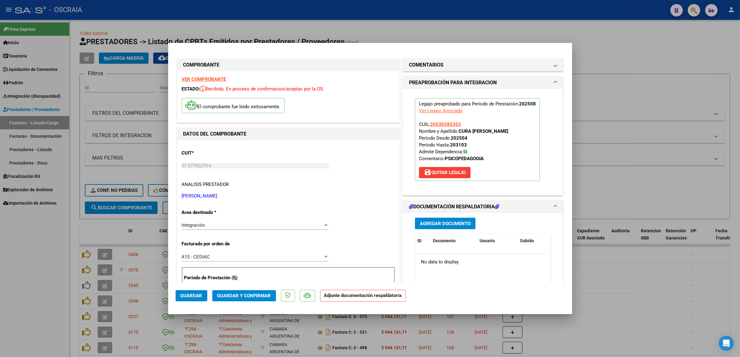
click at [449, 223] on span "Agregar Documento" at bounding box center [445, 224] width 51 height 6
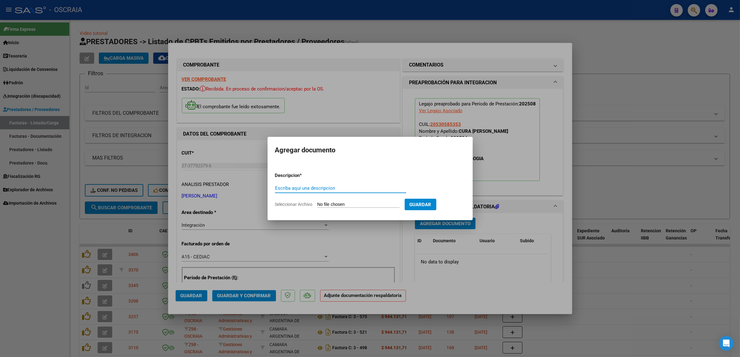
click at [344, 187] on input "Escriba aquí una descripcion" at bounding box center [340, 188] width 131 height 6
type input "PLANILLA DE ASISTENCIA"
click at [378, 203] on input "Seleccionar Archivo" at bounding box center [358, 205] width 82 height 6
type input "C:\fakepath\[PERSON_NAME] FC526 PSICOPEDAGOGIA [PERSON_NAME] PLANILLA DE ASISTE…"
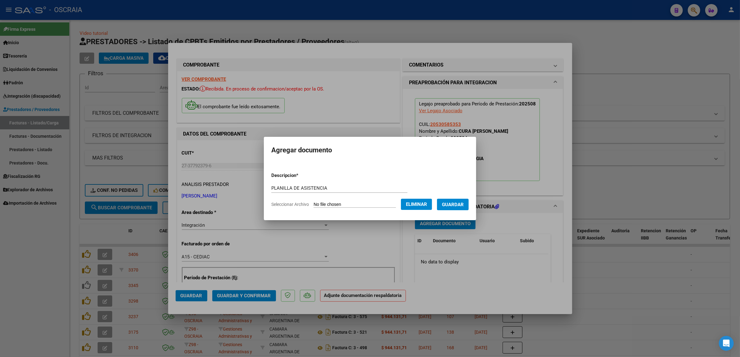
click at [457, 200] on button "Guardar" at bounding box center [453, 204] width 32 height 11
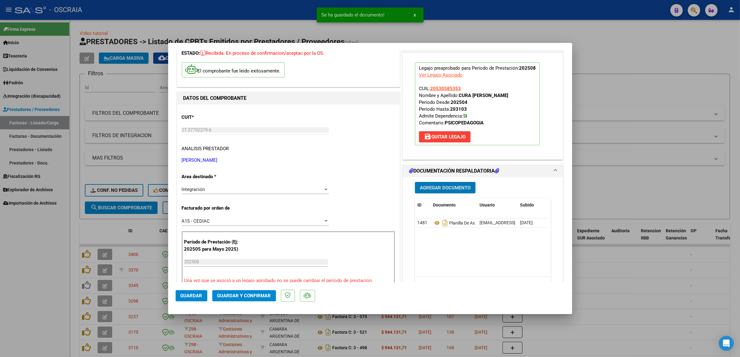
scroll to position [39, 0]
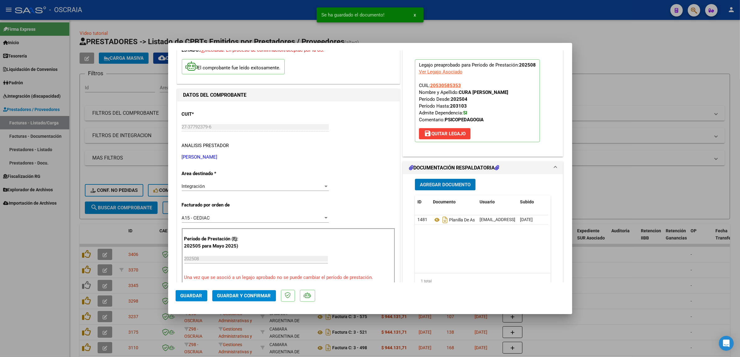
click at [255, 297] on span "Guardar y Confirmar" at bounding box center [244, 296] width 54 height 6
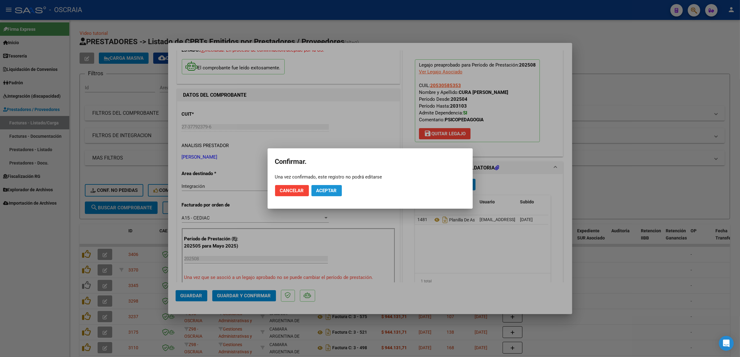
click at [327, 191] on span "Aceptar" at bounding box center [326, 191] width 21 height 6
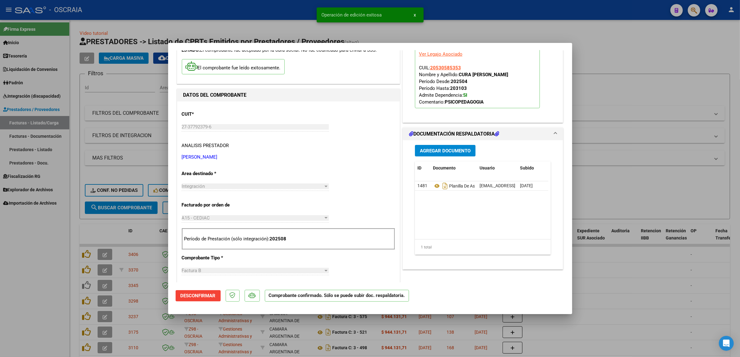
click at [282, 32] on div at bounding box center [370, 178] width 740 height 357
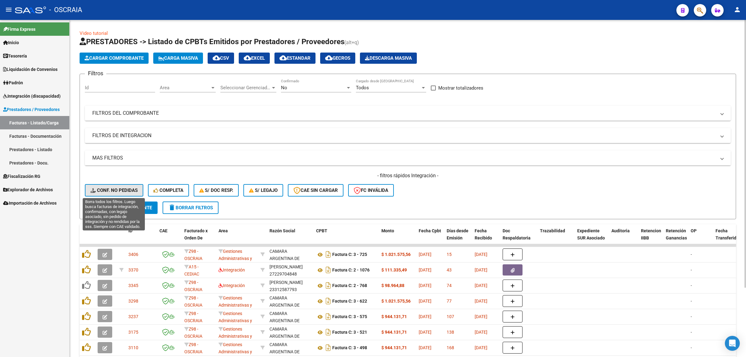
click at [108, 193] on button "Conf. no pedidas" at bounding box center [114, 190] width 58 height 12
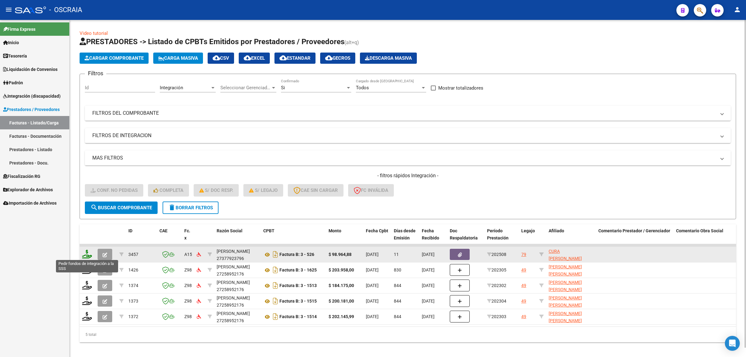
click at [83, 255] on icon at bounding box center [87, 254] width 10 height 9
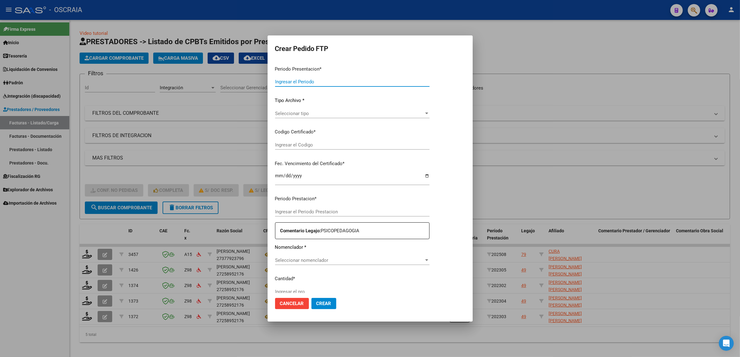
type input "202508"
type input "$ 98.964,88"
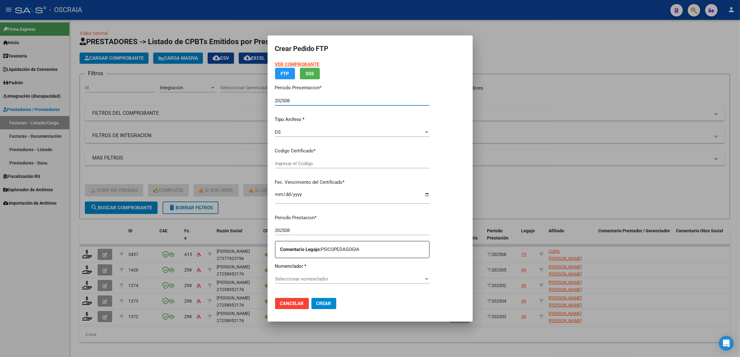
type input "ARG02000530585352025031420310314BSAS410"
type input "[DATE]"
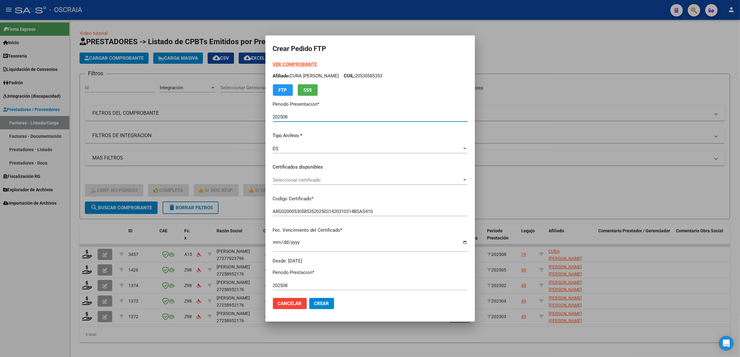
click at [355, 182] on span "Seleccionar certificado" at bounding box center [367, 180] width 189 height 6
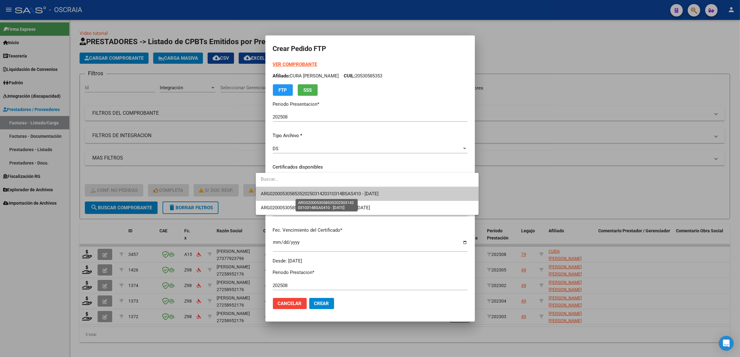
click at [310, 195] on span "ARG02000530585352025031420310314BSAS410 - [DATE]" at bounding box center [320, 194] width 118 height 6
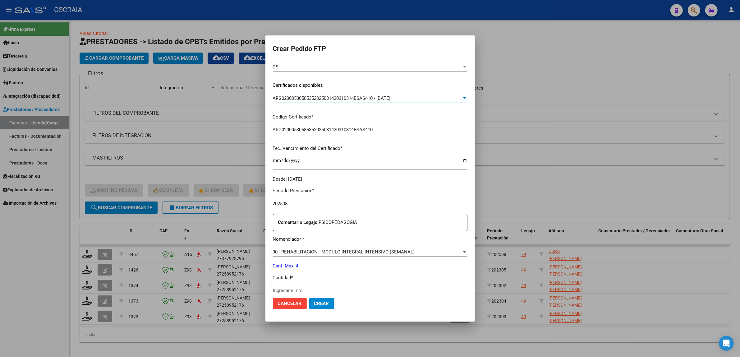
scroll to position [117, 0]
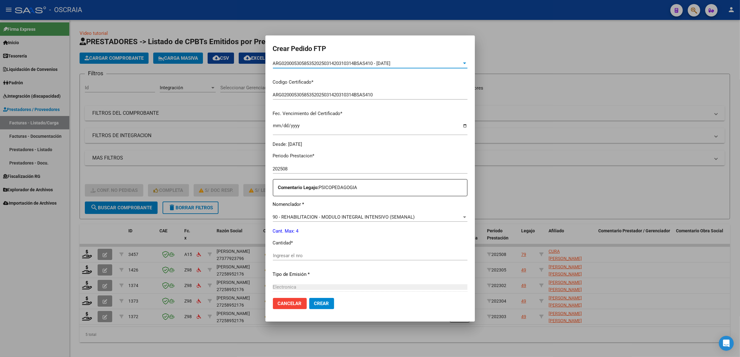
click at [329, 257] on input "Ingresar el nro" at bounding box center [370, 256] width 195 height 6
type input "4"
click at [357, 275] on p "Tipo de Emisión *" at bounding box center [370, 274] width 195 height 7
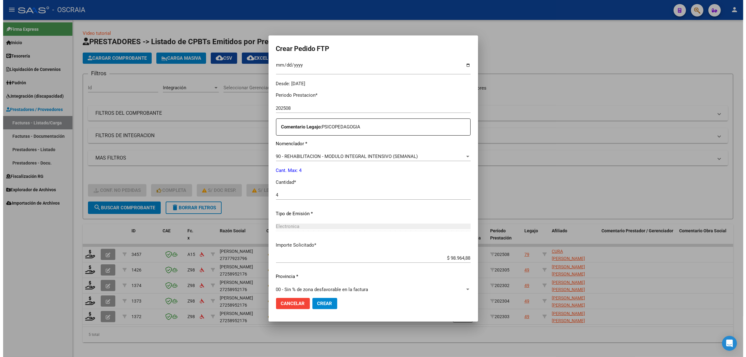
scroll to position [184, 0]
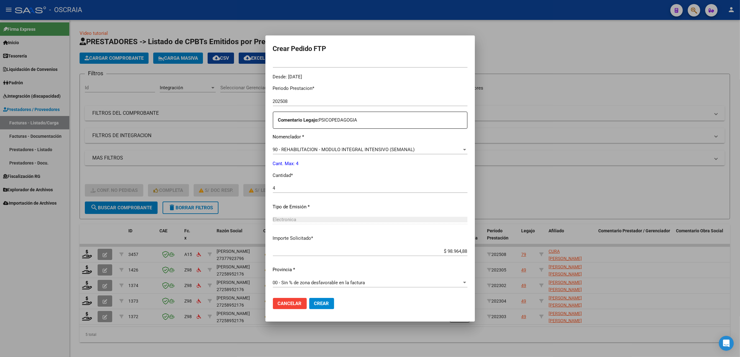
click at [315, 302] on span "Crear" at bounding box center [321, 303] width 15 height 6
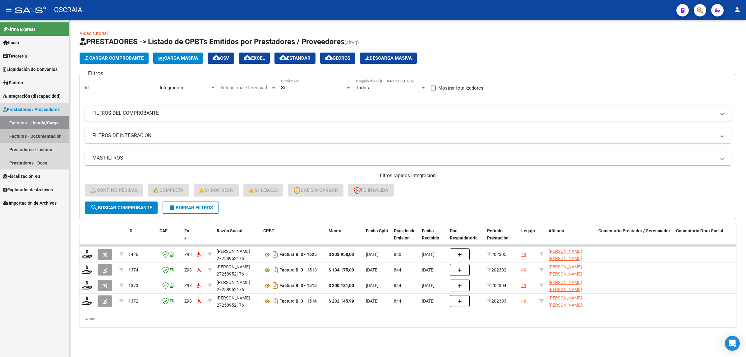
click at [26, 137] on link "Facturas - Documentación" at bounding box center [34, 135] width 69 height 13
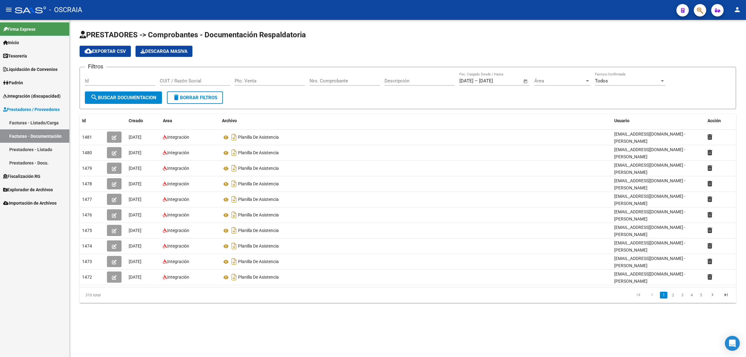
click at [345, 78] on input "Nro. Comprobante" at bounding box center [344, 81] width 70 height 6
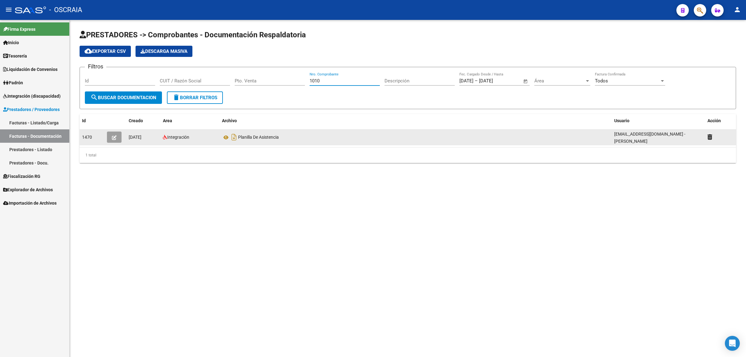
type input "1010"
click at [108, 135] on button "button" at bounding box center [114, 136] width 15 height 11
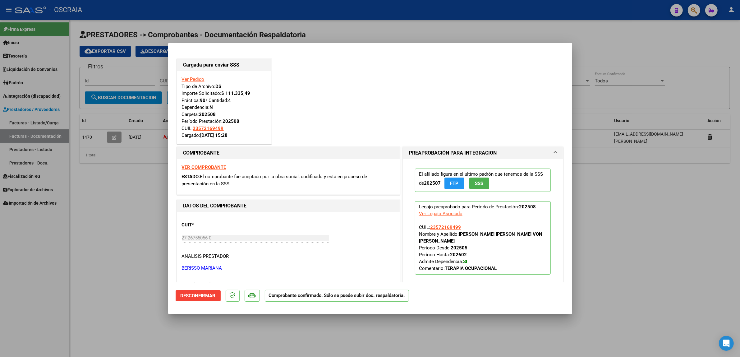
click at [457, 21] on div at bounding box center [370, 178] width 740 height 357
type input "$ 0,00"
